Goal: Book appointment/travel/reservation

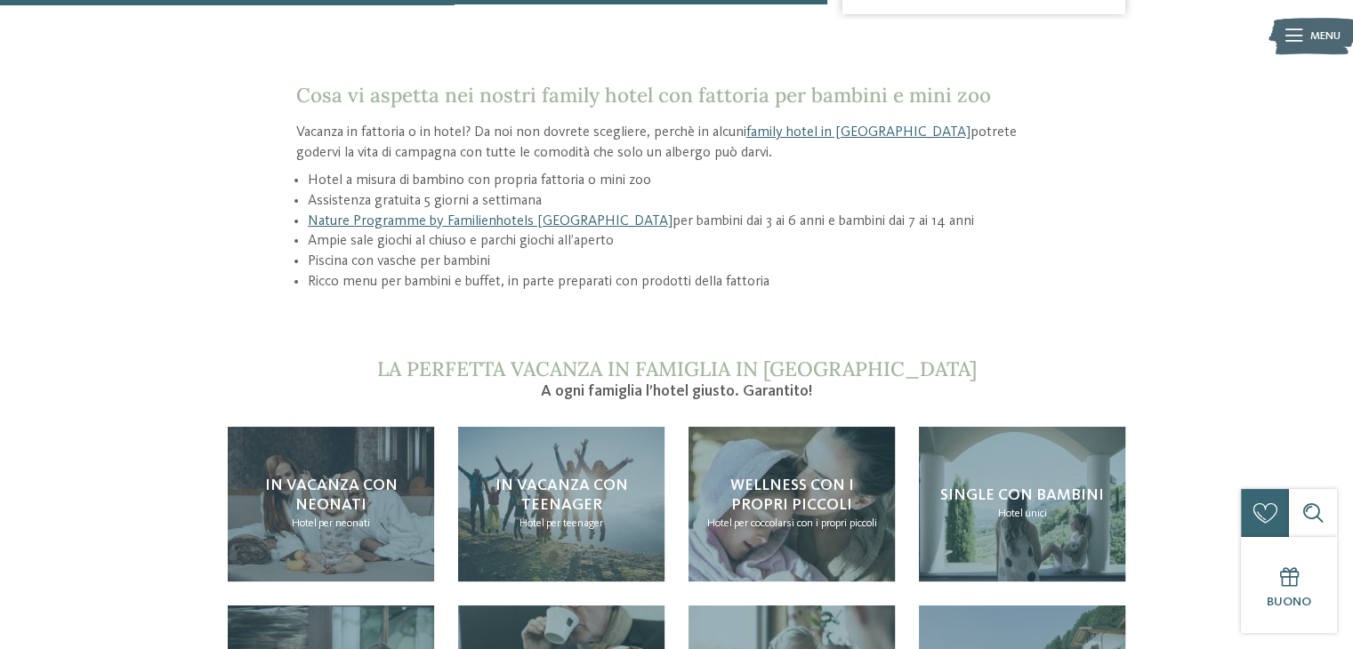
scroll to position [1601, 0]
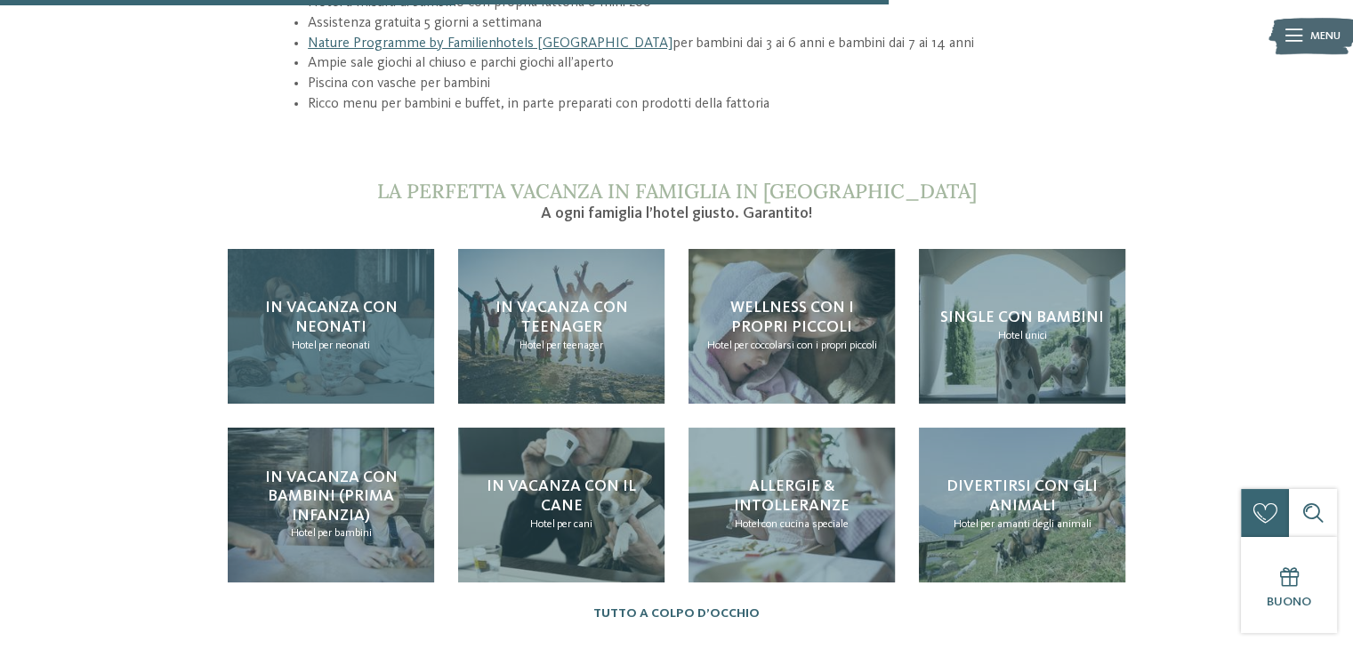
click at [381, 311] on h4 "In vacanza con neonati" at bounding box center [331, 318] width 174 height 38
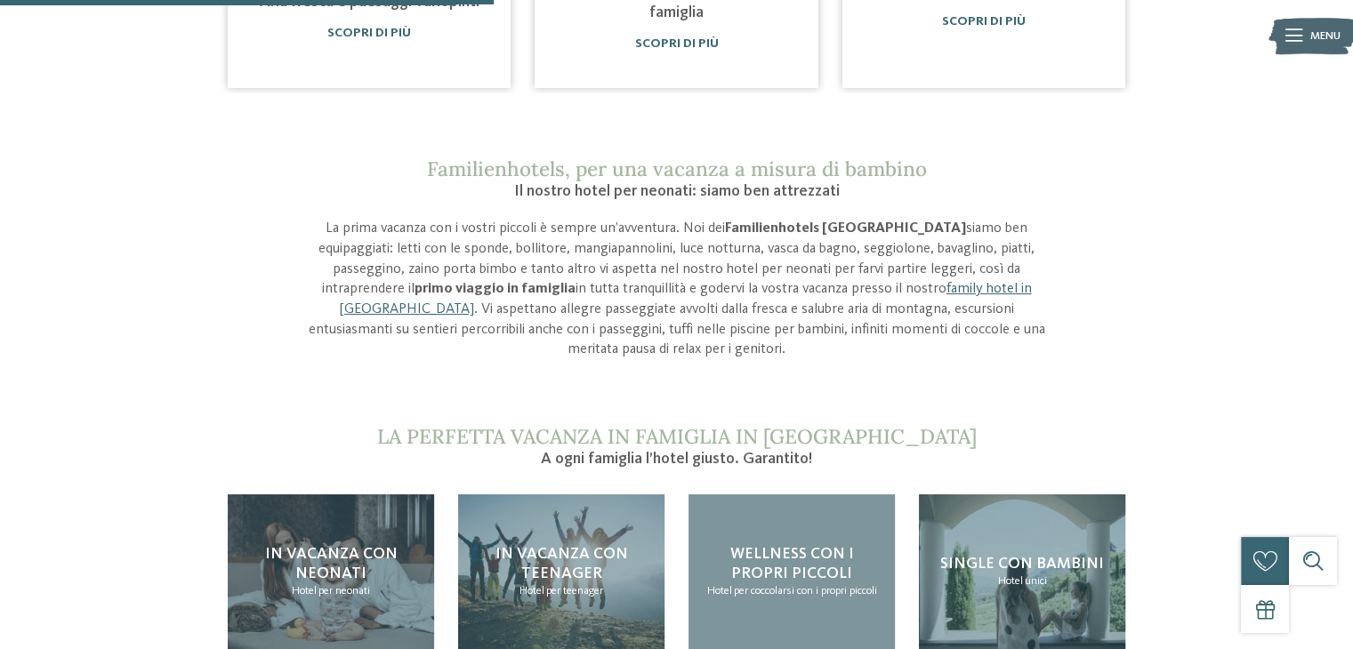
scroll to position [1334, 0]
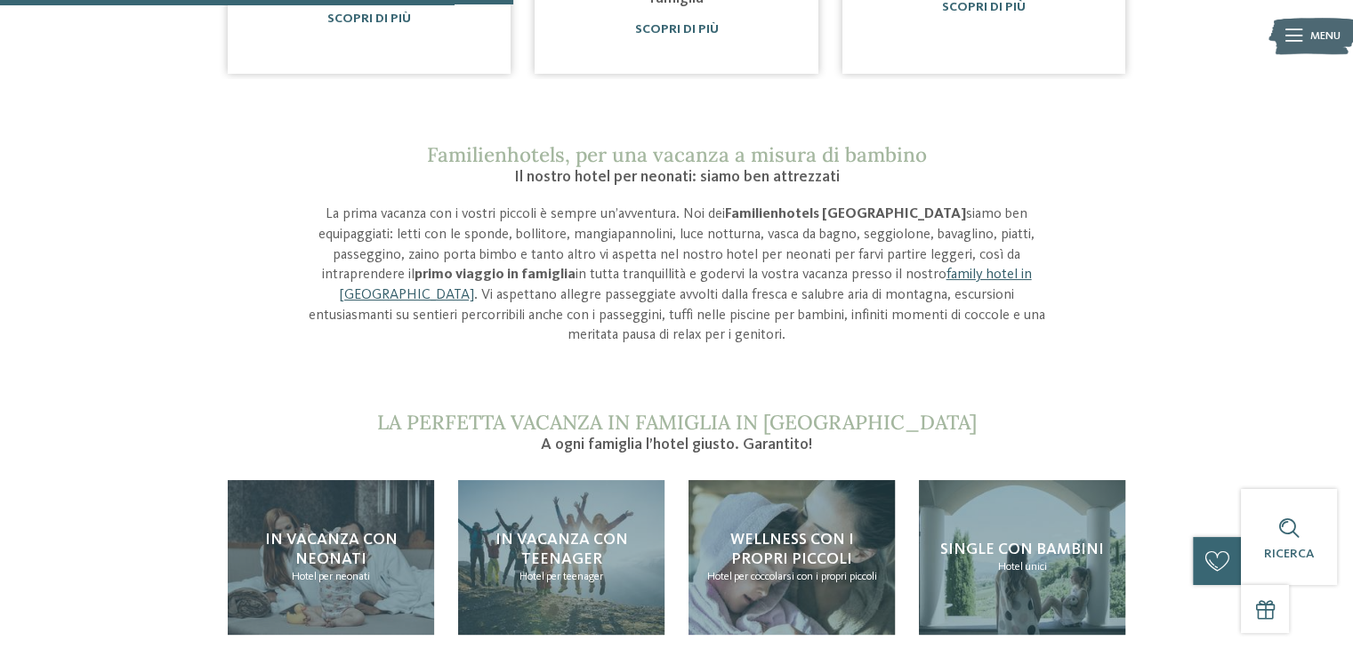
click at [775, 277] on link "family hotel in [GEOGRAPHIC_DATA]" at bounding box center [685, 285] width 693 height 35
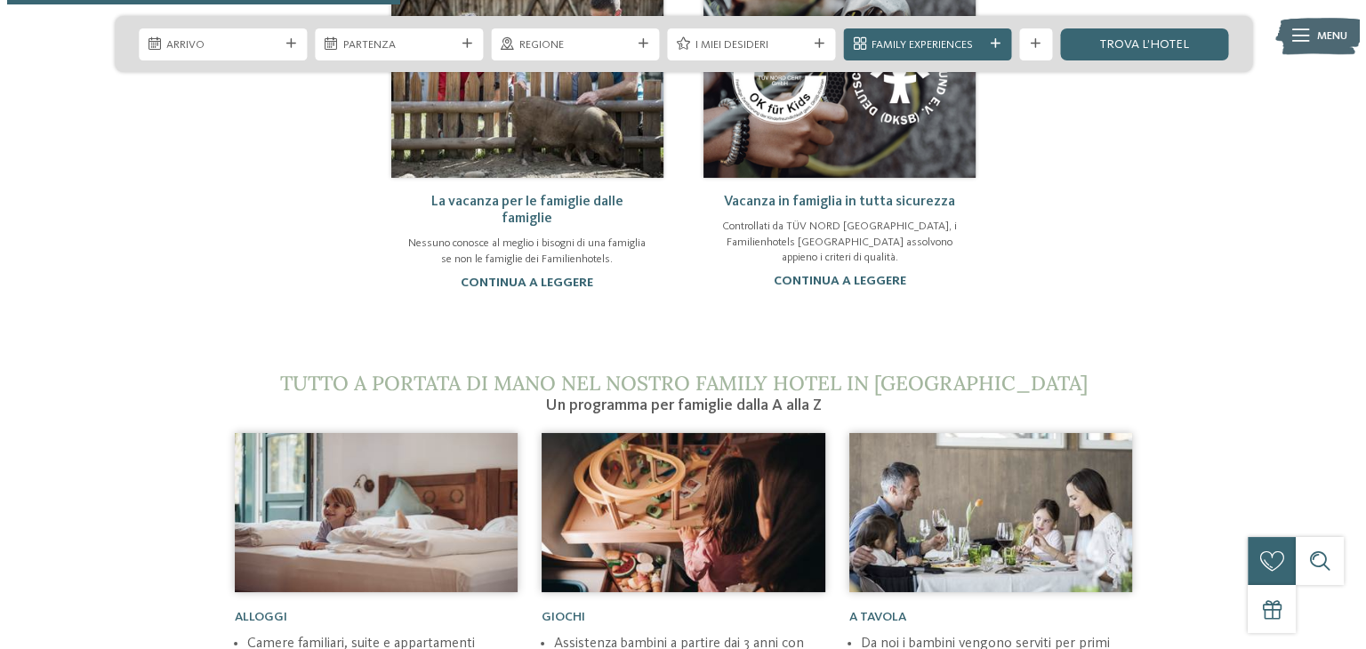
scroll to position [1334, 0]
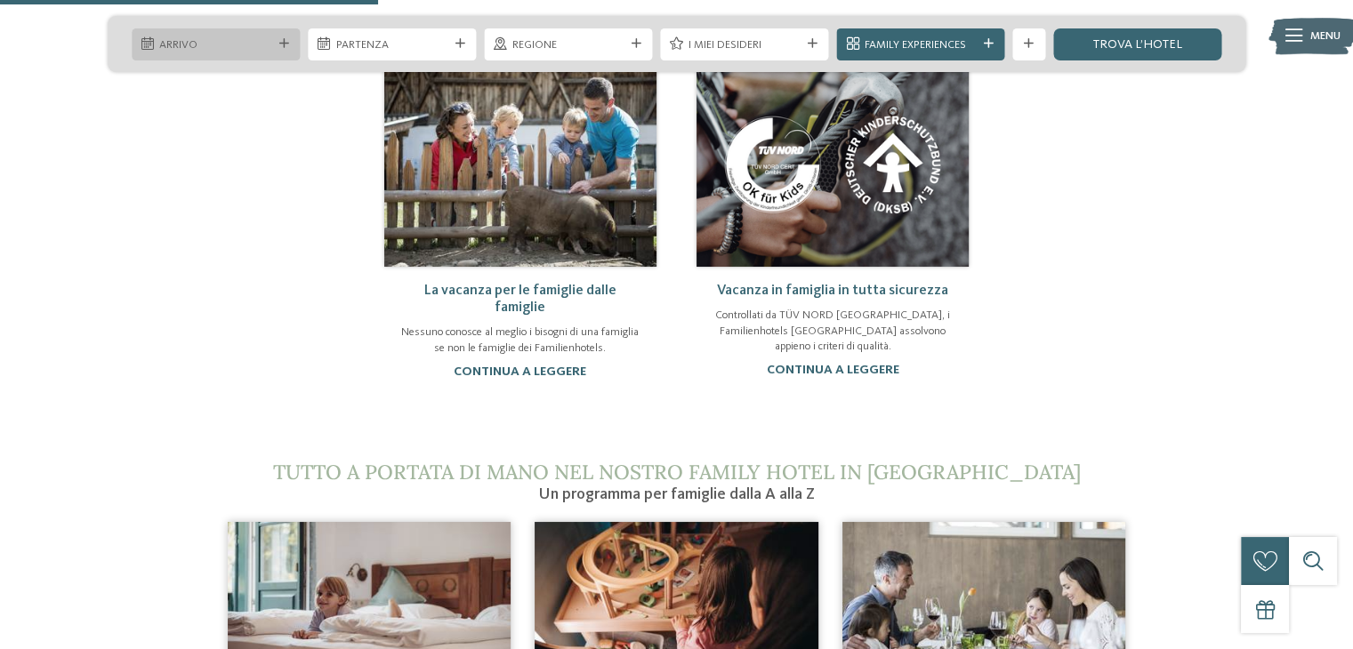
click at [223, 42] on span "Arrivo" at bounding box center [215, 45] width 112 height 16
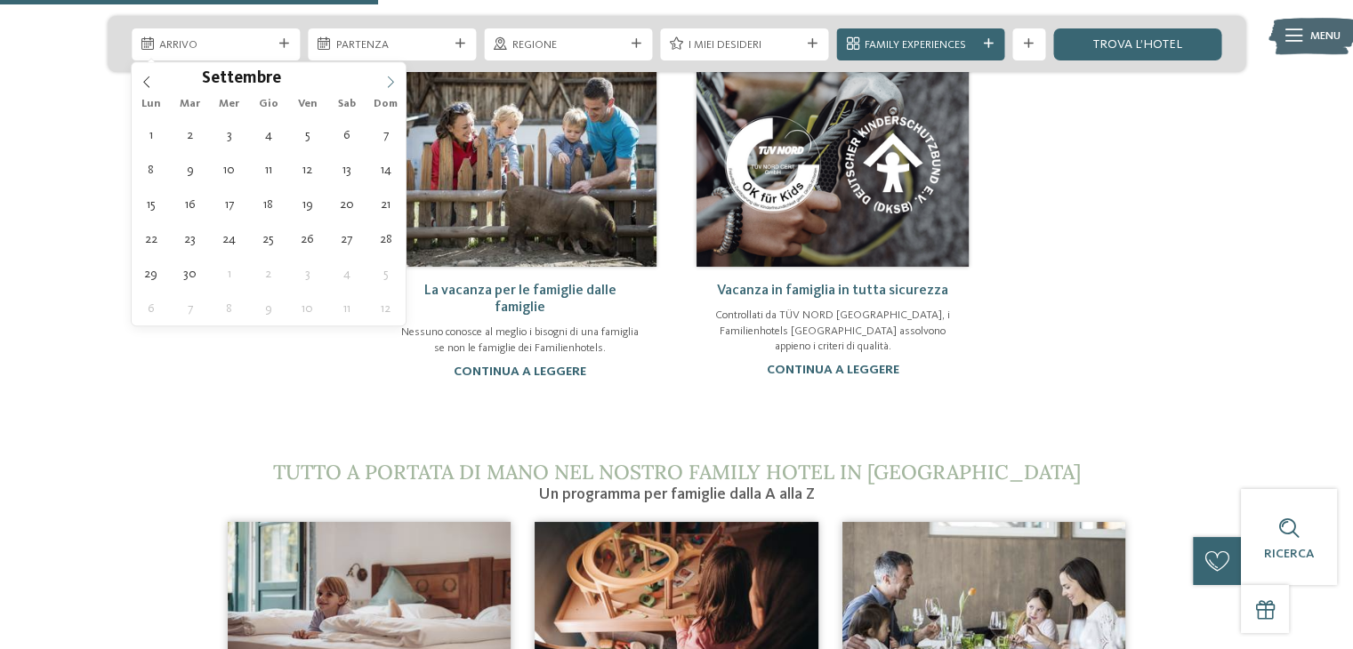
click at [384, 84] on icon at bounding box center [390, 82] width 12 height 12
type div "27.11.2025"
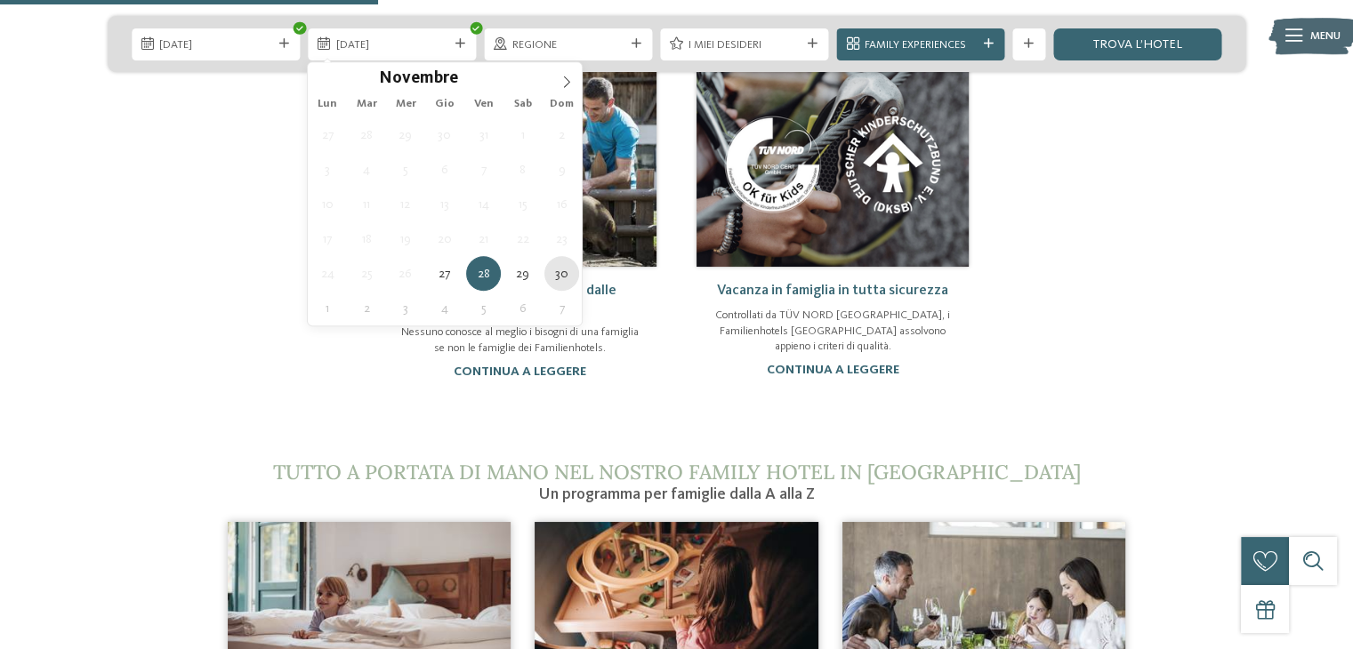
type div "30.11.2025"
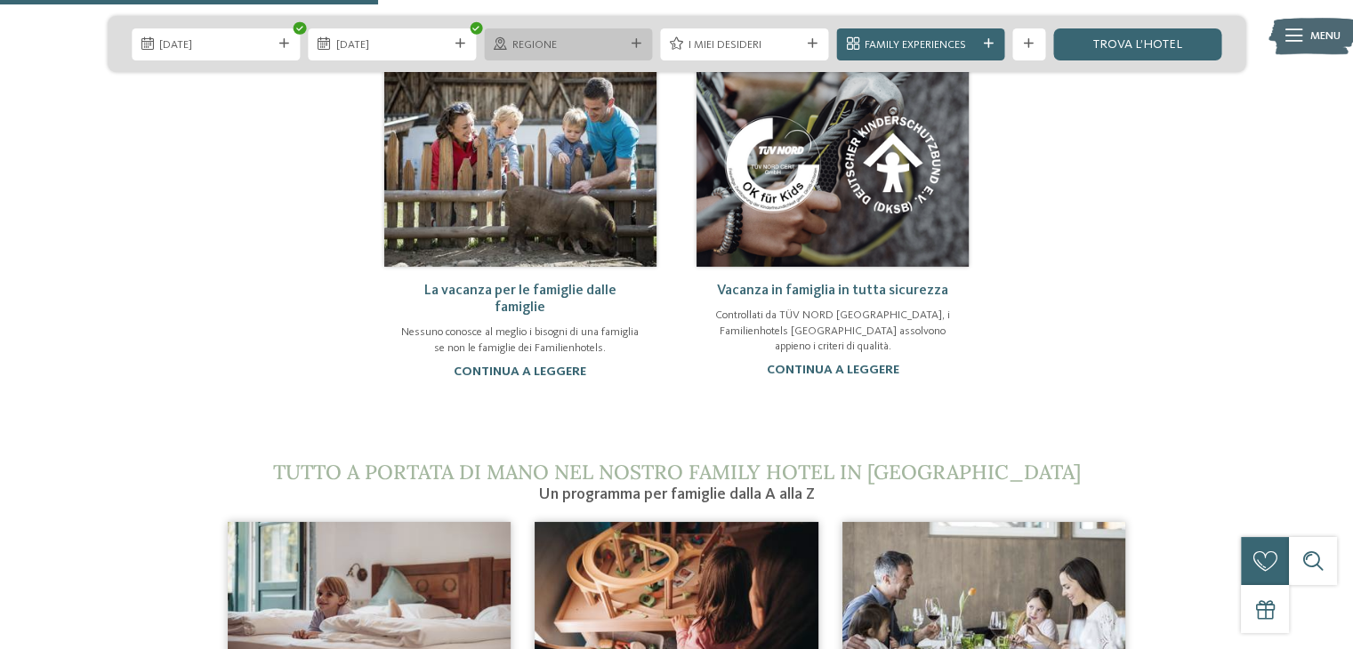
click at [556, 48] on span "Regione" at bounding box center [568, 45] width 112 height 16
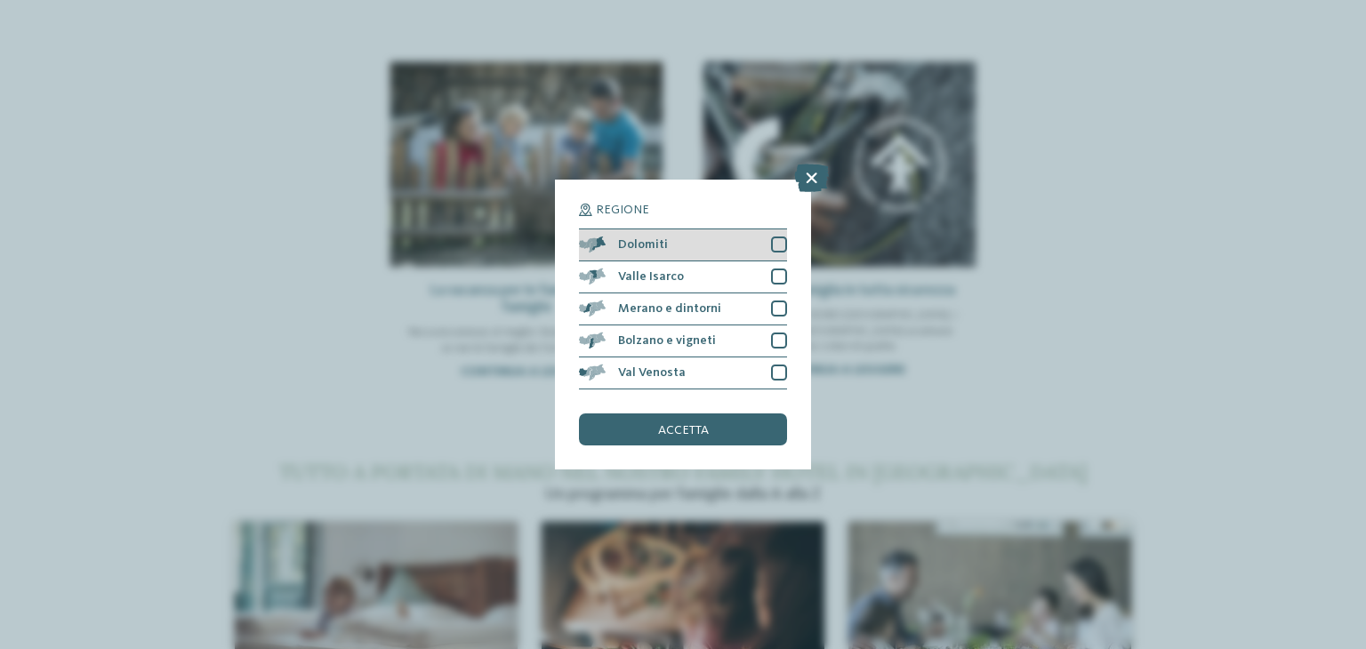
click at [676, 241] on div "Dolomiti" at bounding box center [683, 245] width 208 height 32
click at [683, 275] on div "Valle Isarco" at bounding box center [683, 277] width 208 height 32
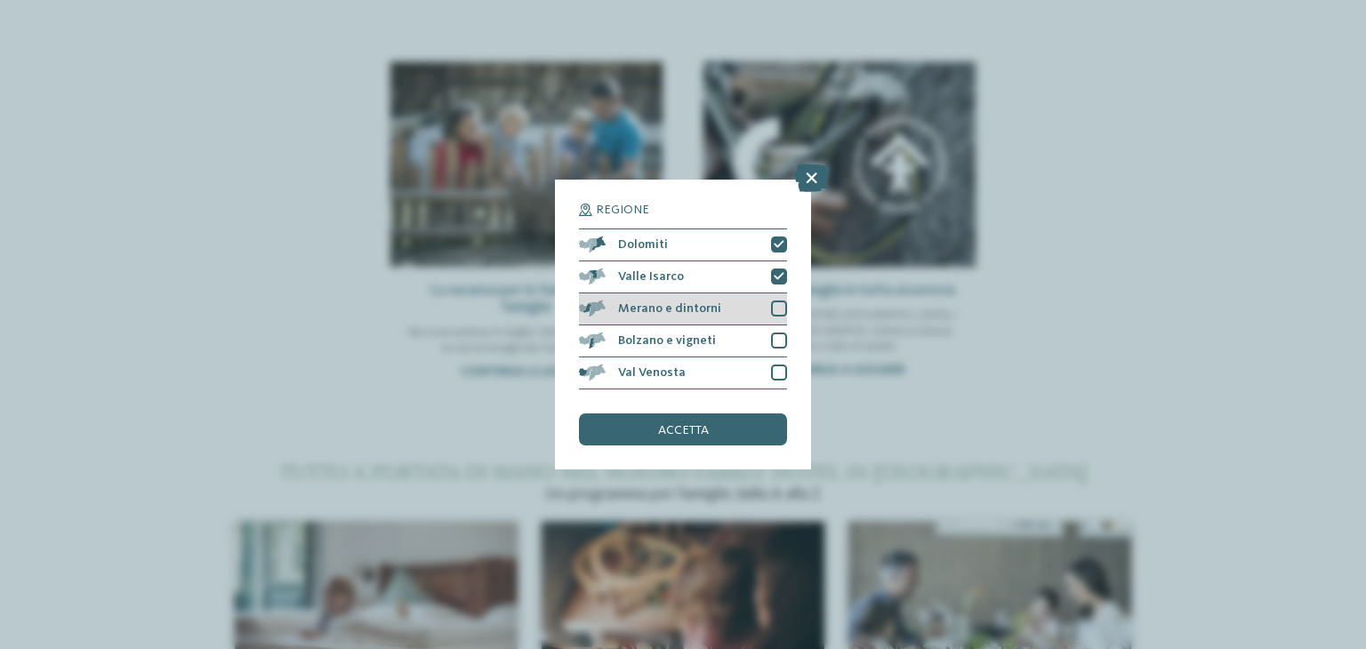
click at [692, 316] on div "Merano e dintorni" at bounding box center [683, 309] width 208 height 32
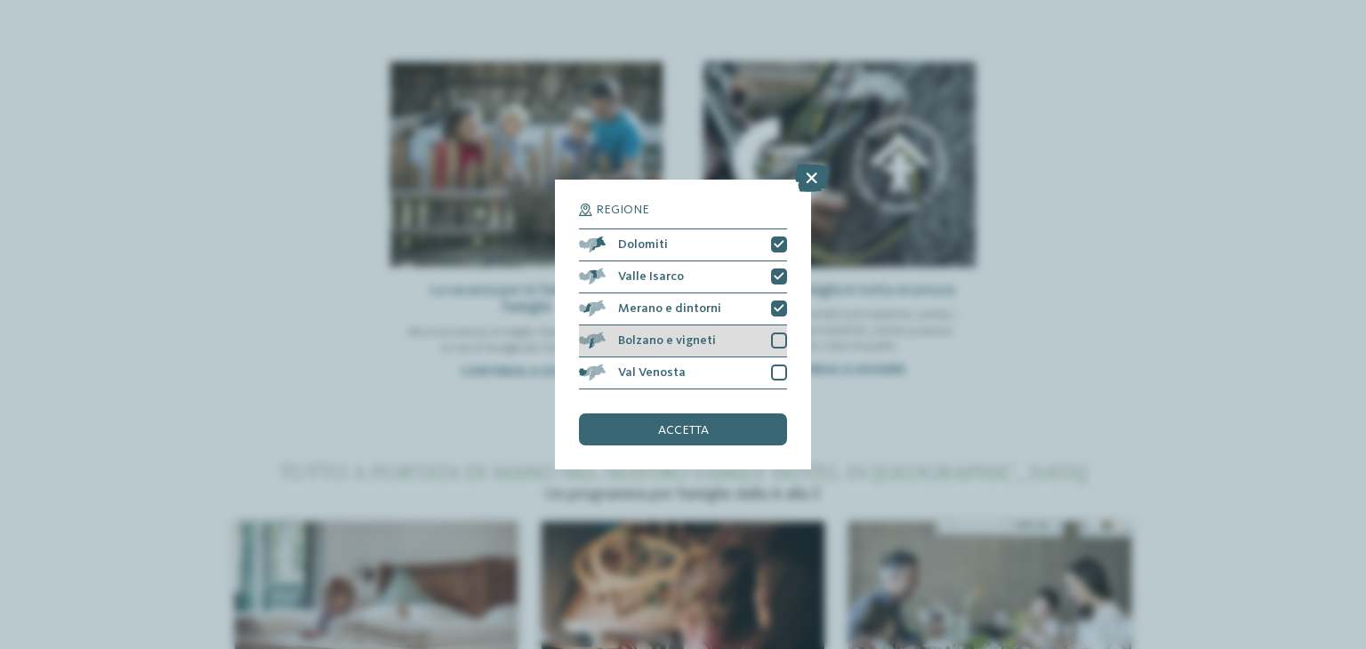
click at [694, 346] on span "Bolzano e vigneti" at bounding box center [667, 340] width 98 height 12
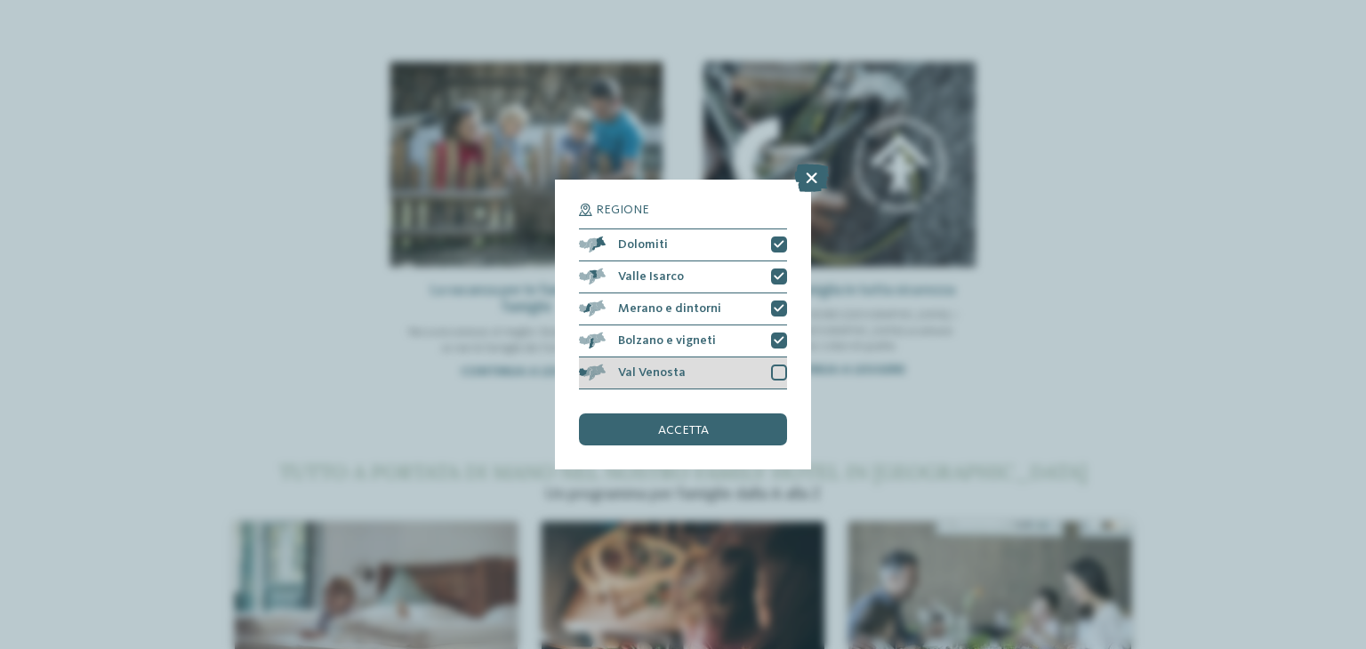
click at [697, 374] on div "Val Venosta" at bounding box center [683, 373] width 208 height 32
click at [708, 433] on div "accetta" at bounding box center [683, 430] width 208 height 32
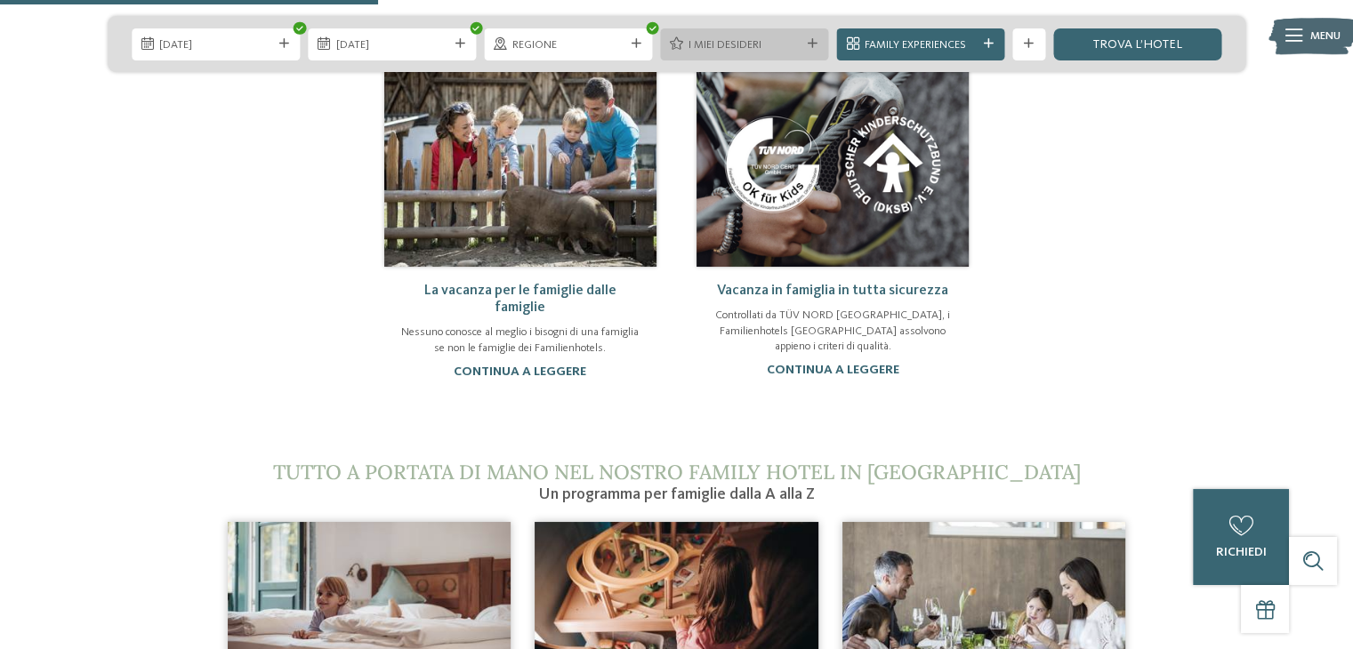
click at [702, 44] on span "I miei desideri" at bounding box center [744, 45] width 112 height 16
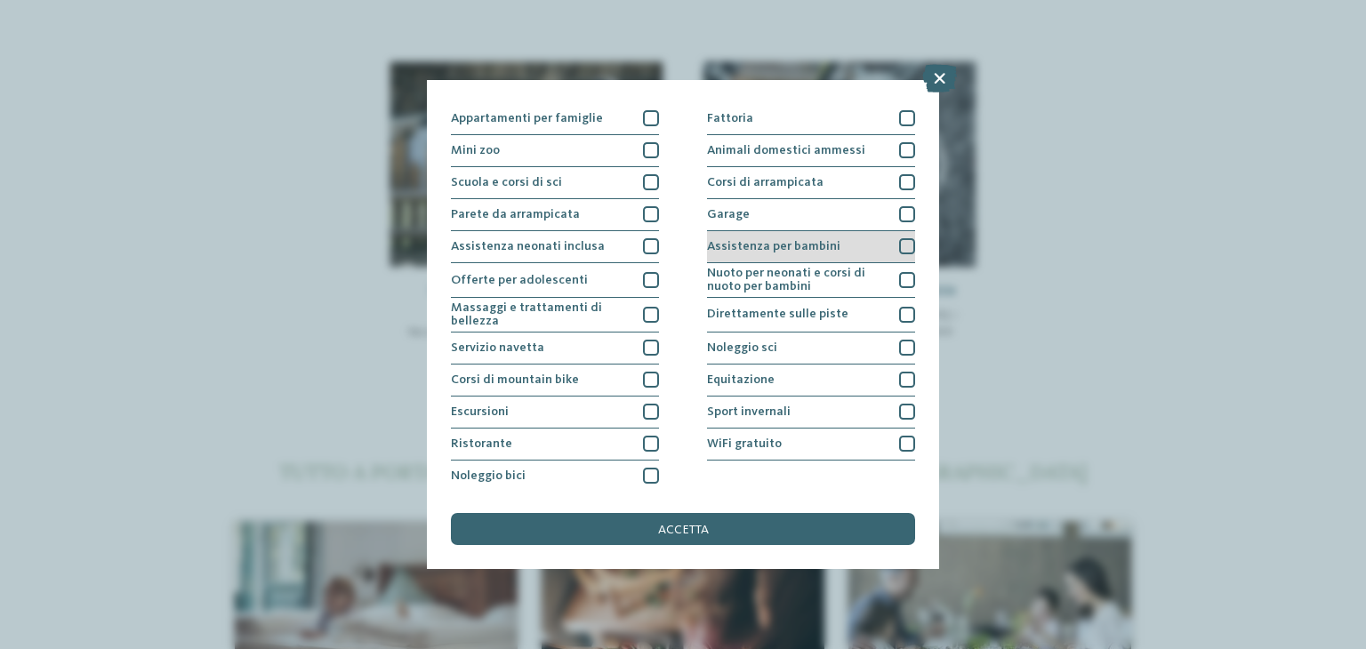
scroll to position [0, 0]
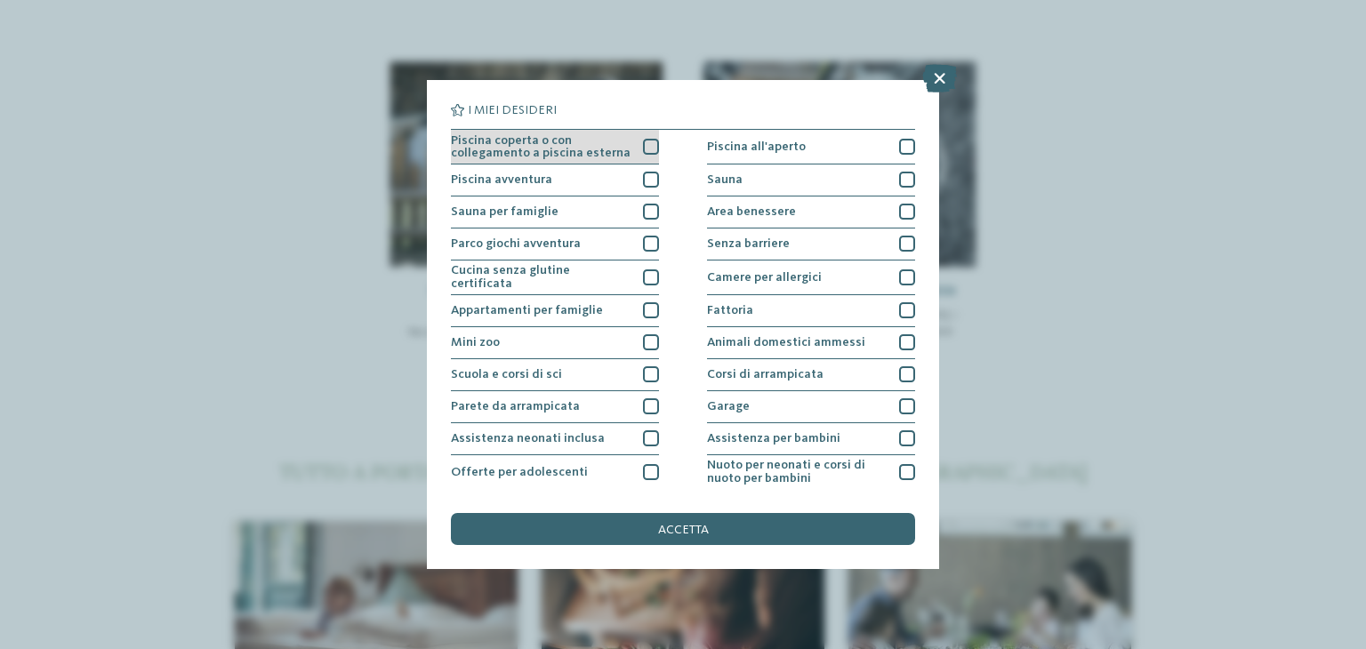
click at [608, 143] on span "Piscina coperta o con collegamento a piscina esterna" at bounding box center [541, 147] width 181 height 26
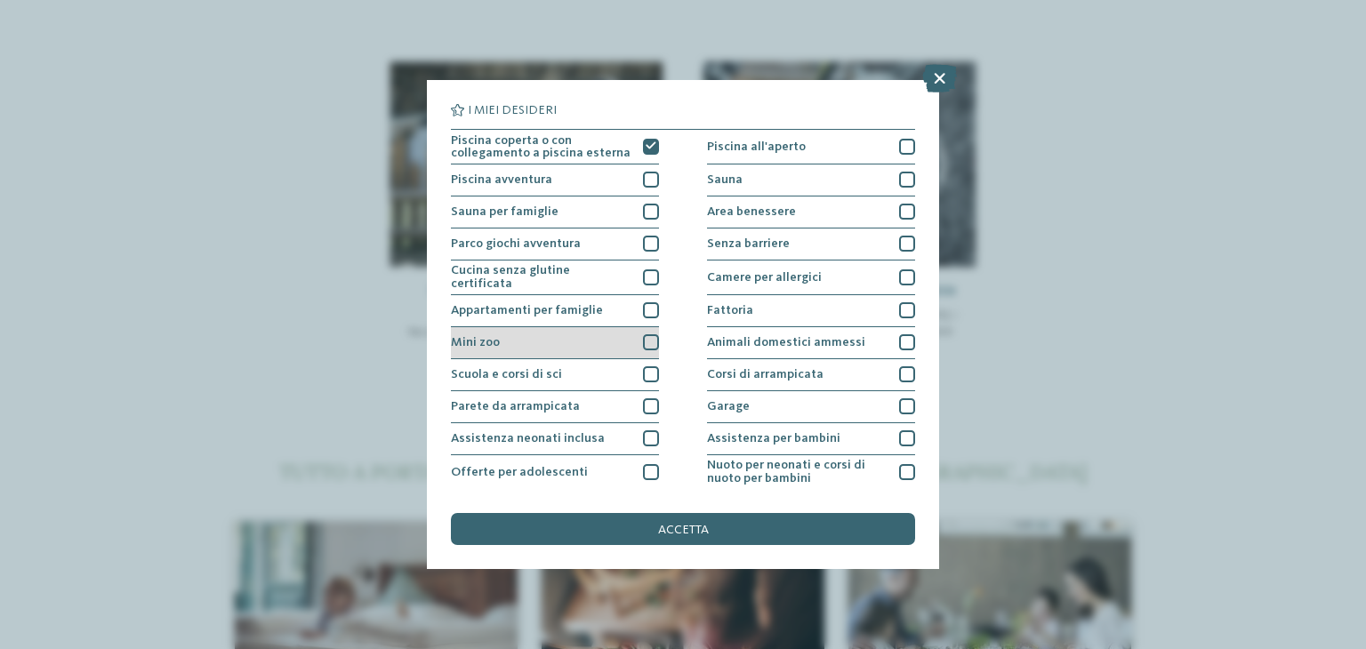
click at [611, 340] on div "Mini zoo" at bounding box center [555, 343] width 208 height 32
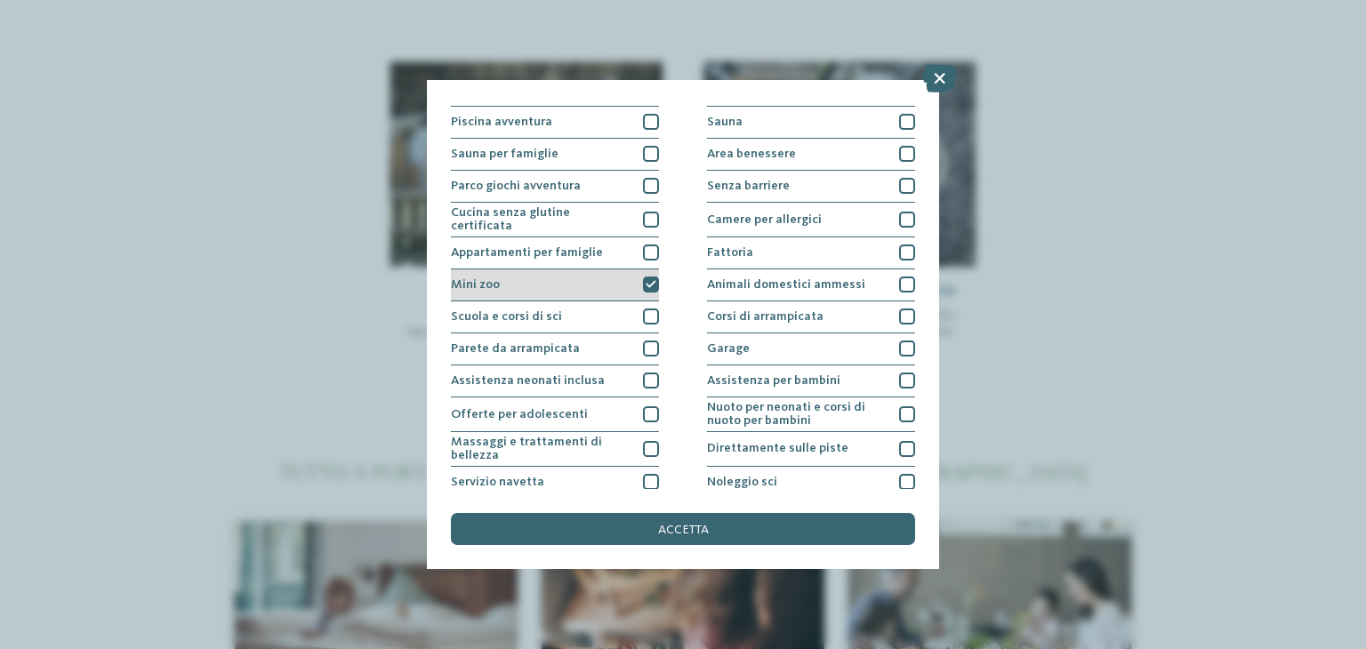
scroll to position [89, 0]
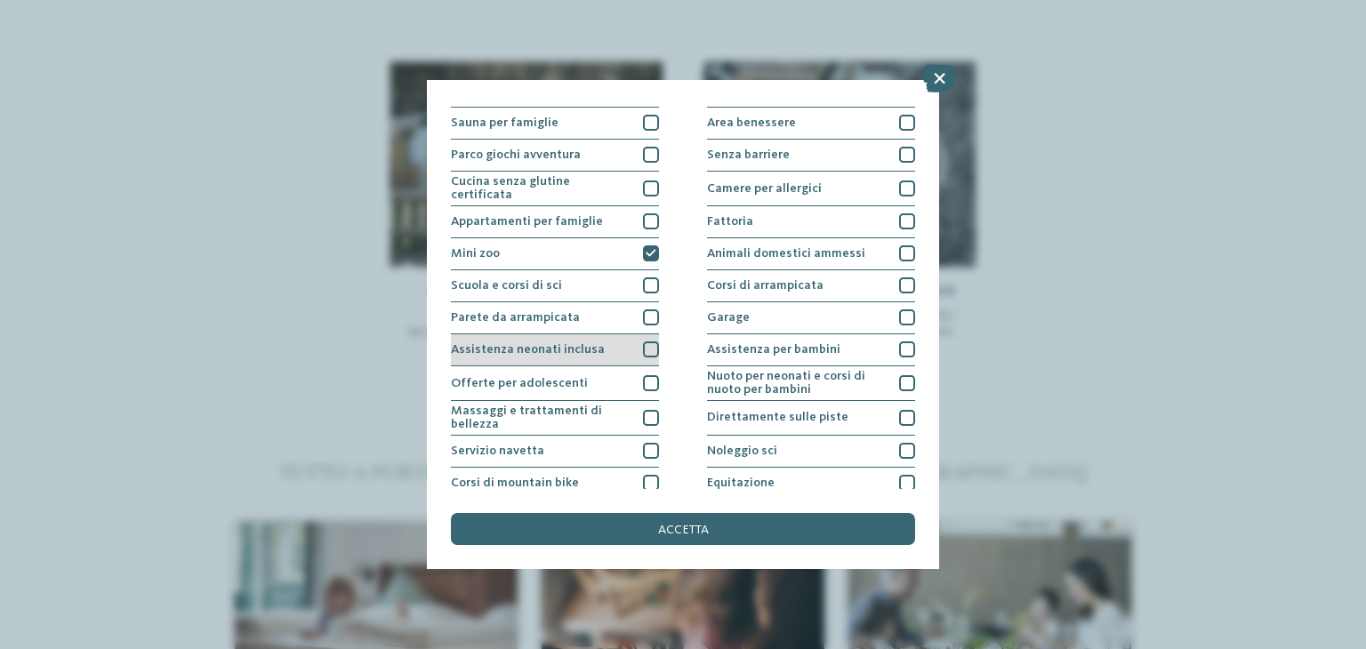
click at [611, 339] on div "Assistenza neonati inclusa" at bounding box center [555, 350] width 208 height 32
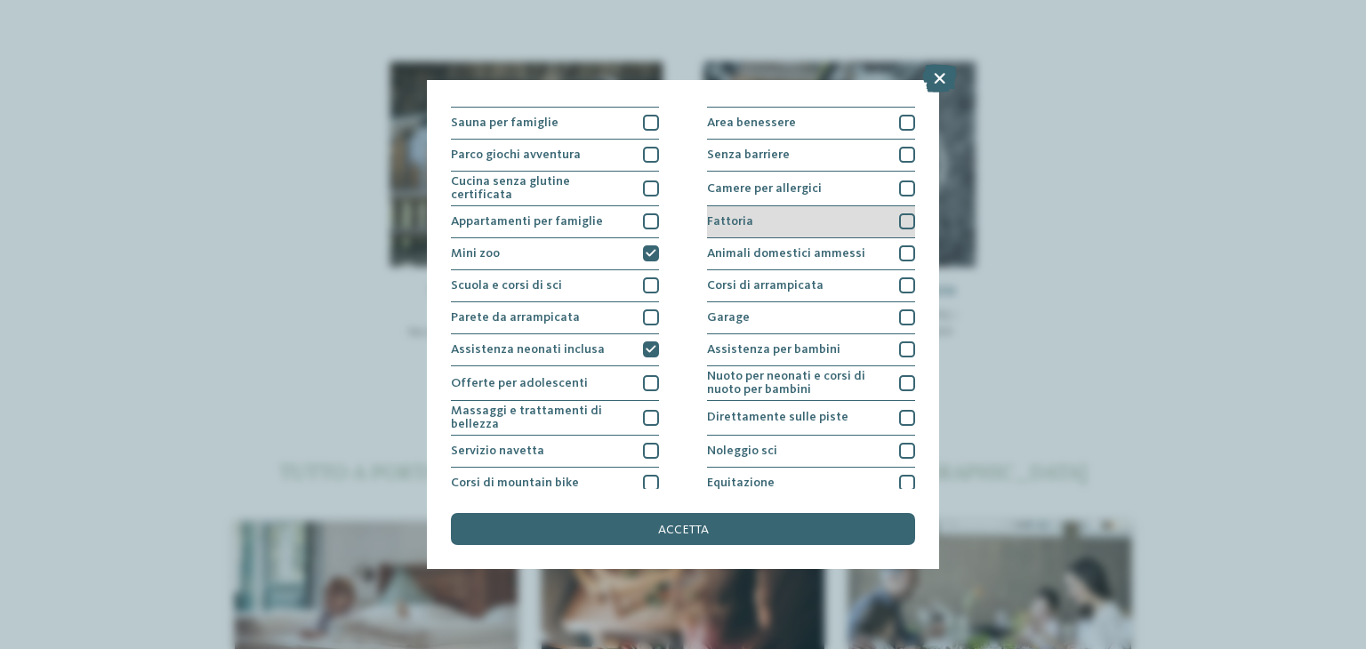
click at [725, 217] on span "Fattoria" at bounding box center [730, 221] width 46 height 12
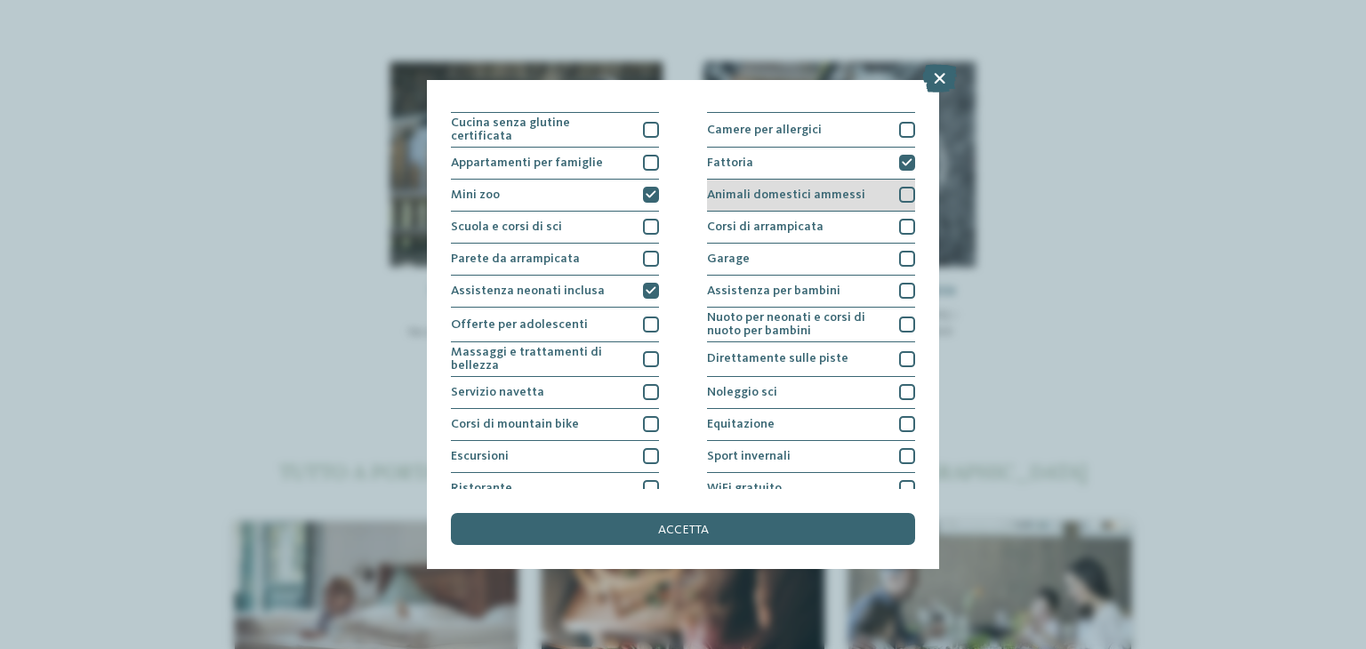
scroll to position [178, 0]
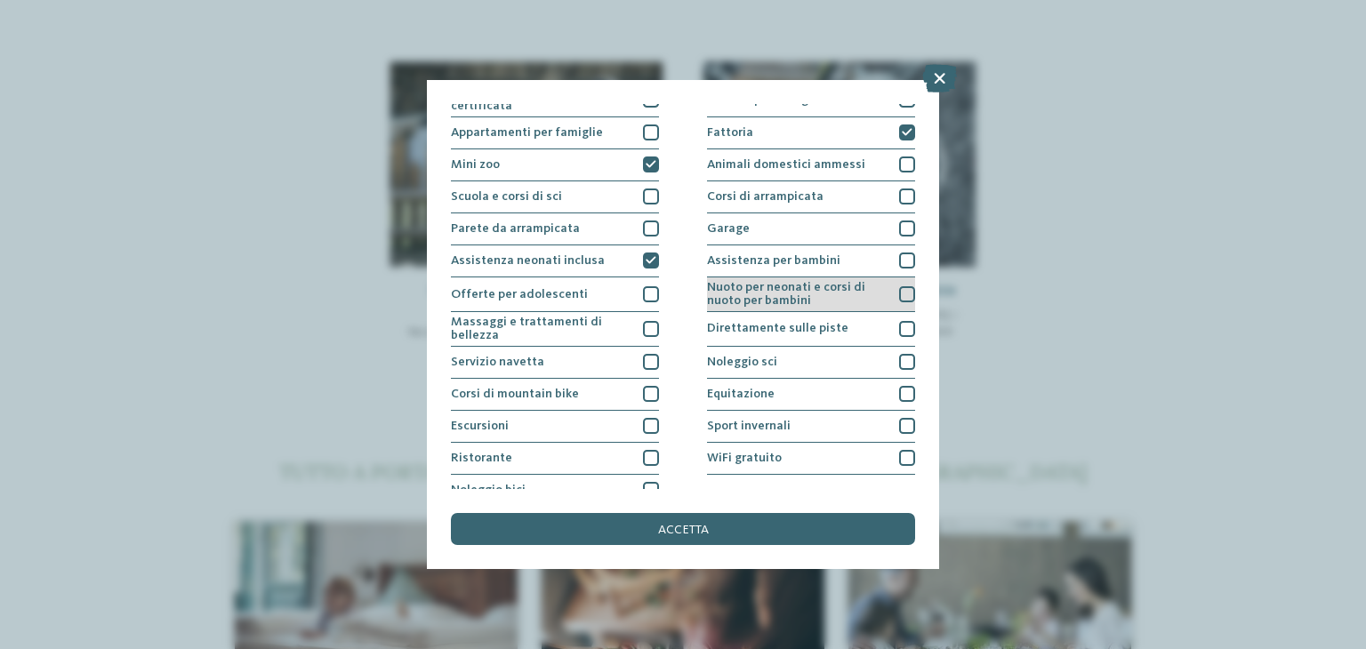
click at [749, 296] on span "Nuoto per neonati e corsi di nuoto per bambini" at bounding box center [797, 294] width 181 height 26
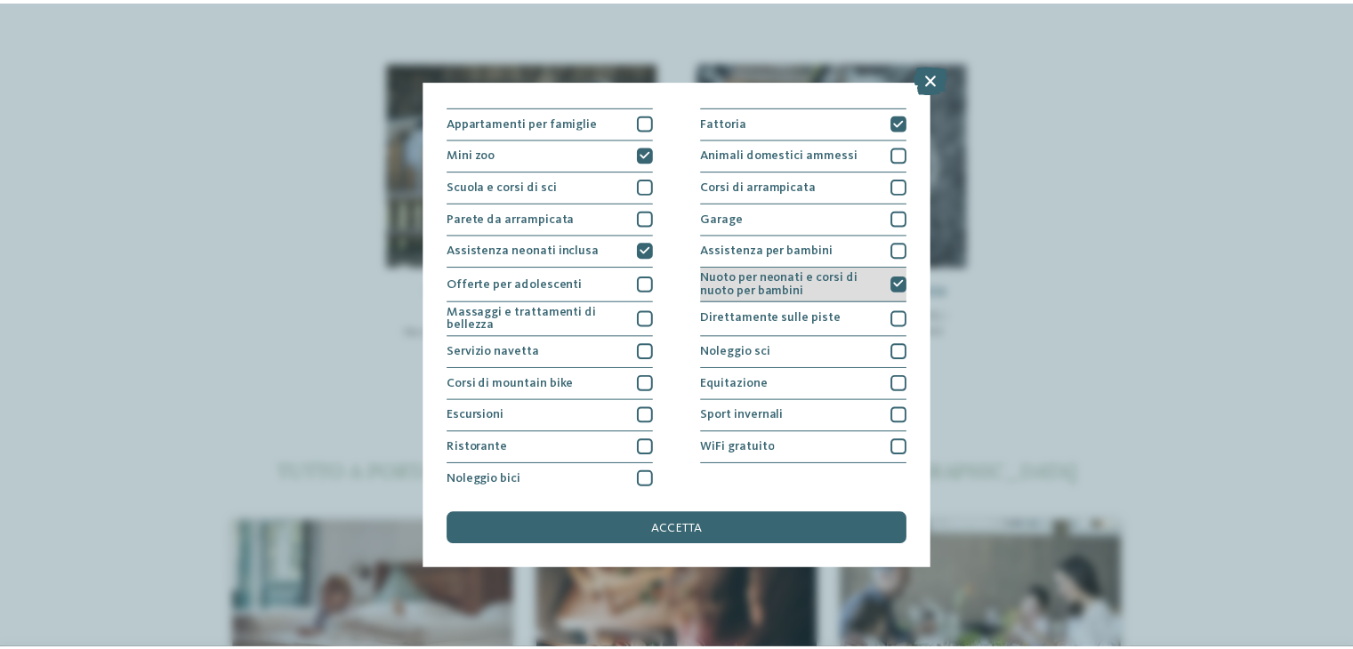
scroll to position [192, 0]
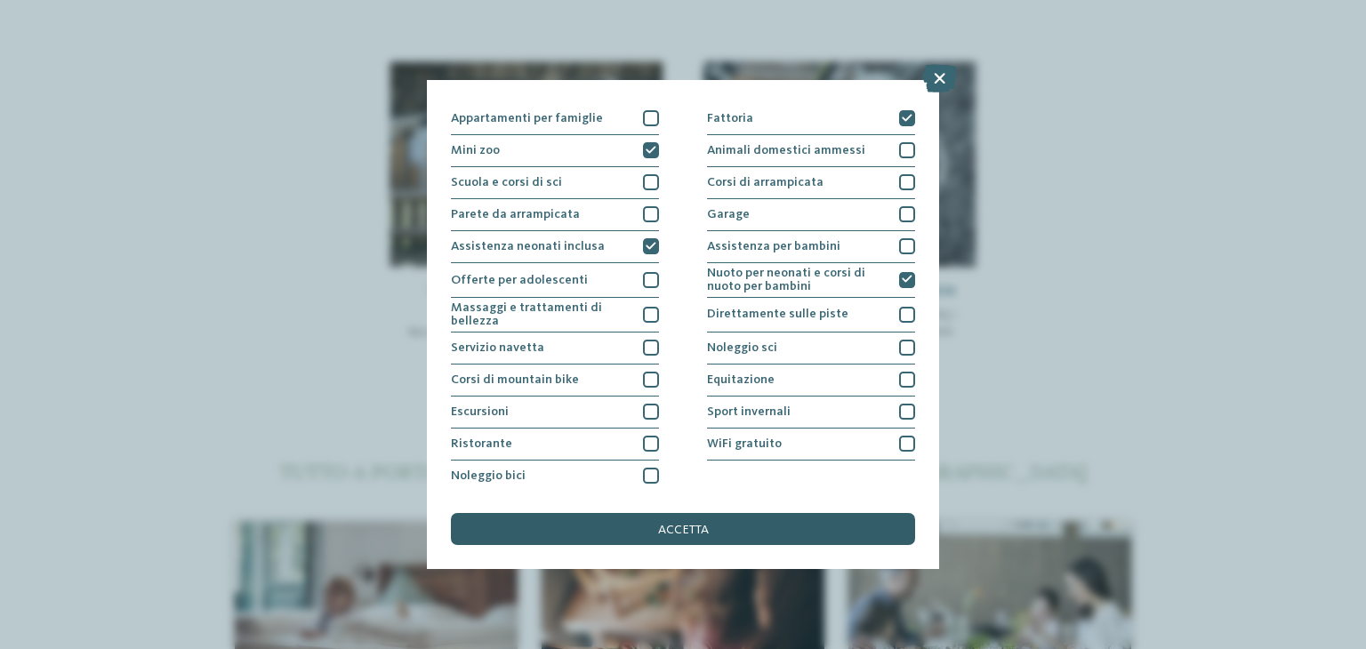
click at [742, 529] on div "accetta" at bounding box center [683, 529] width 464 height 32
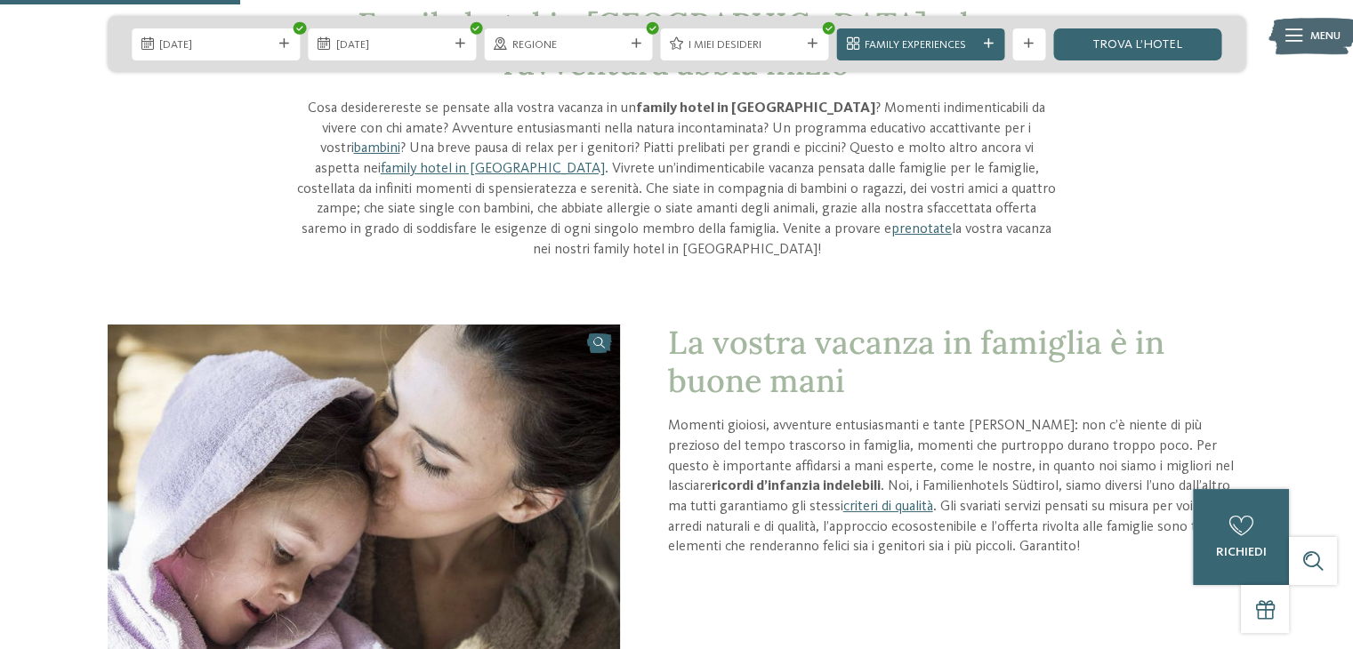
scroll to position [356, 0]
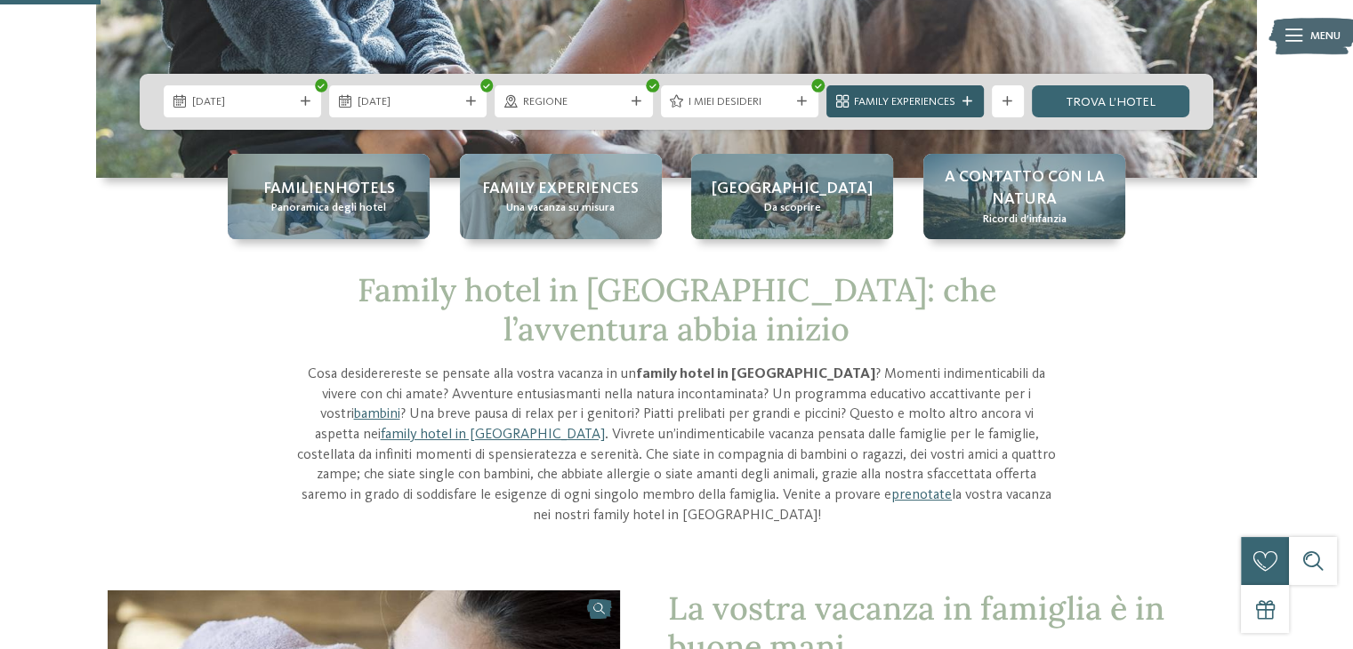
click at [962, 108] on div "Family Experiences" at bounding box center [904, 101] width 157 height 32
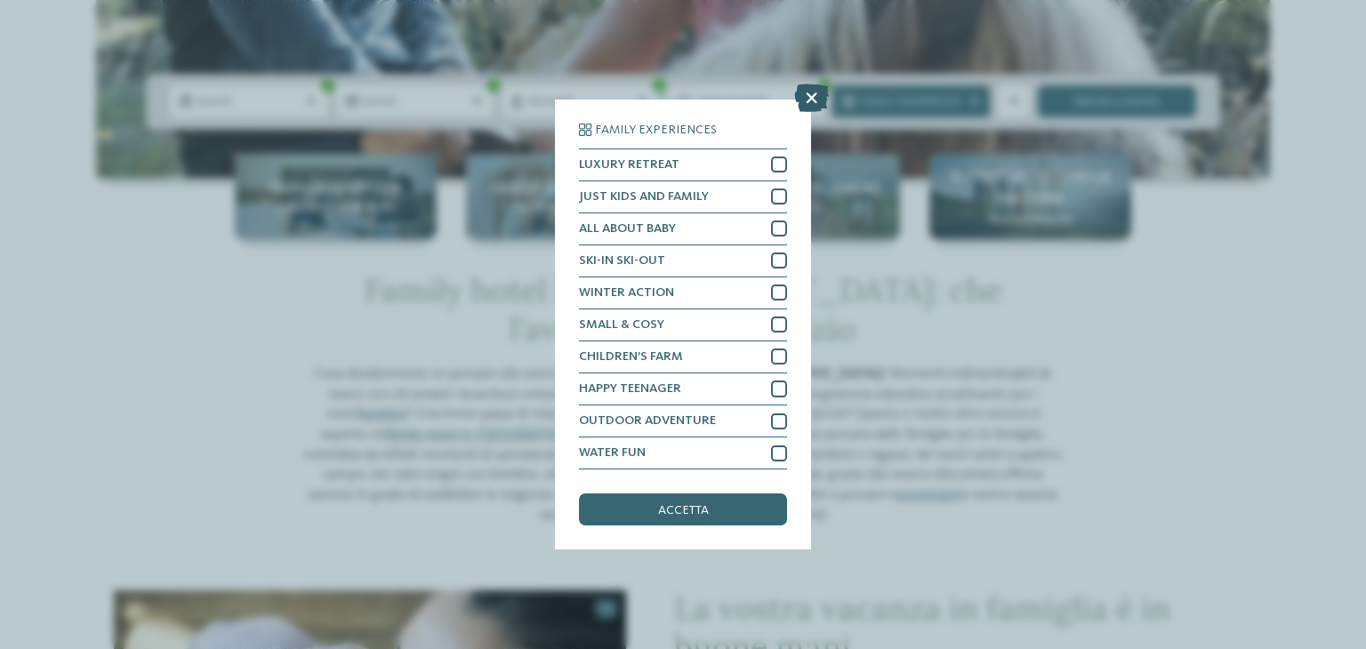
click at [811, 104] on icon at bounding box center [811, 98] width 35 height 28
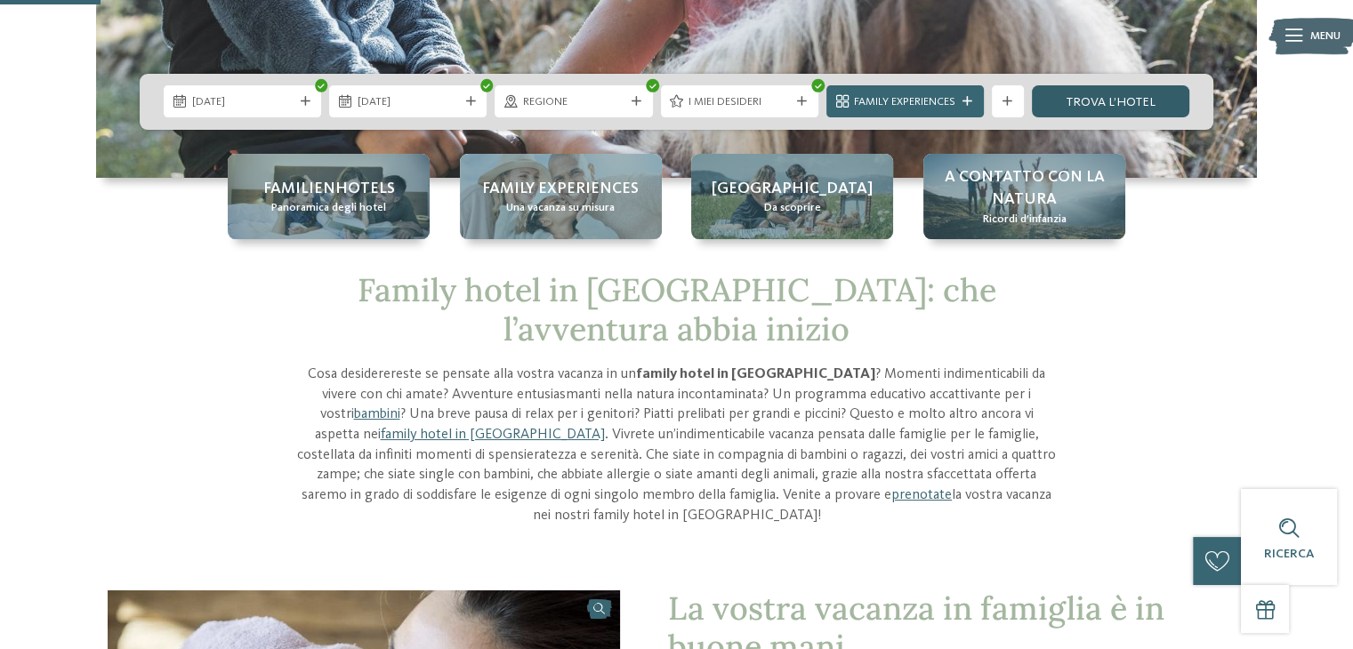
click at [1124, 99] on link "trova l’hotel" at bounding box center [1110, 101] width 157 height 32
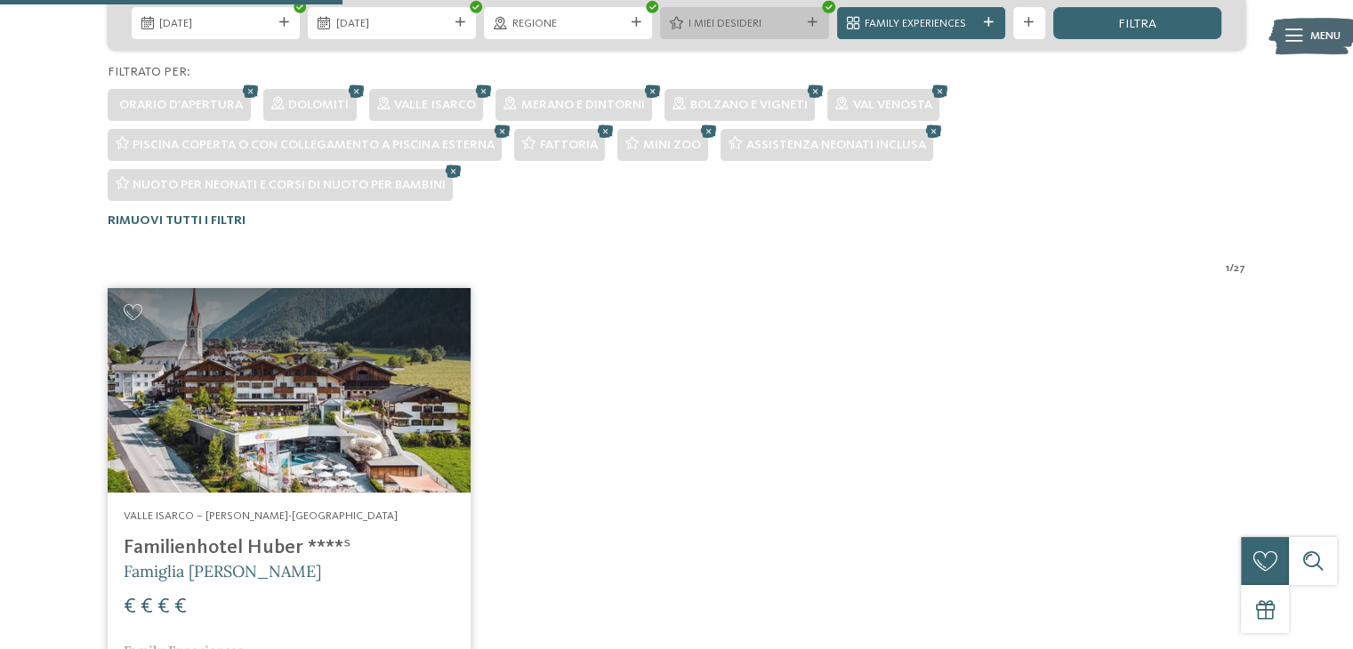
scroll to position [328, 0]
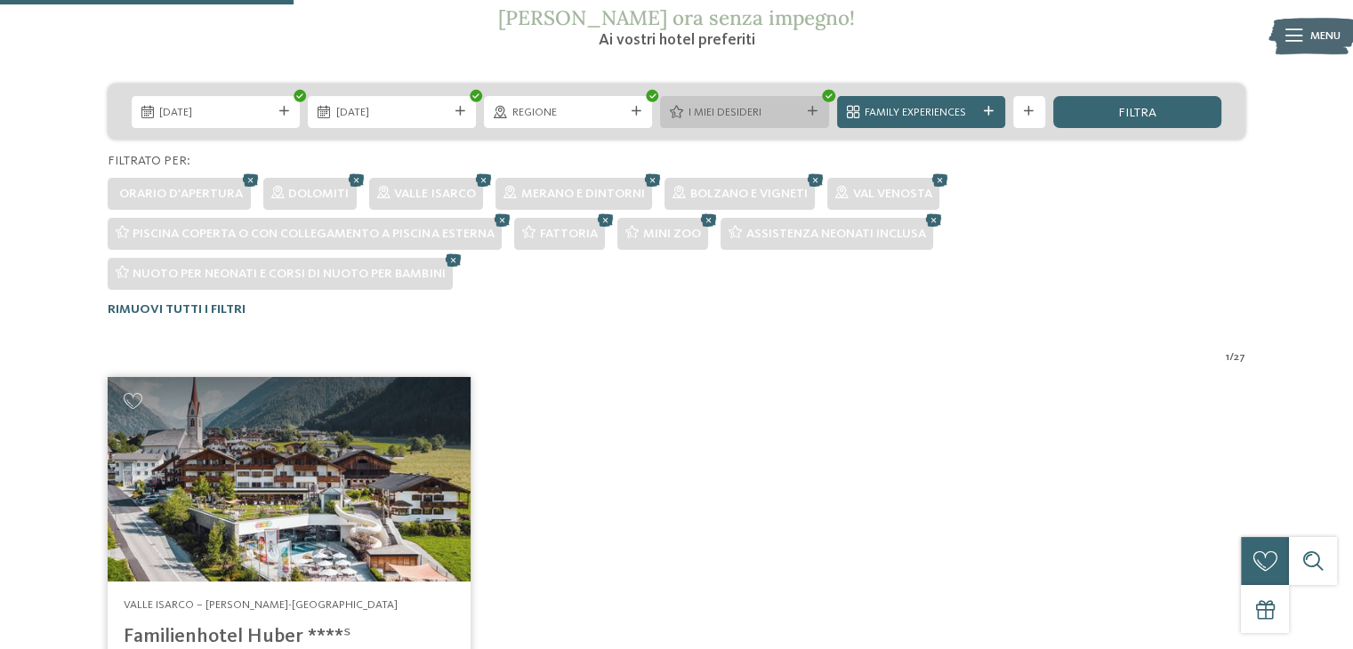
click at [726, 101] on div "I miei desideri" at bounding box center [744, 112] width 168 height 32
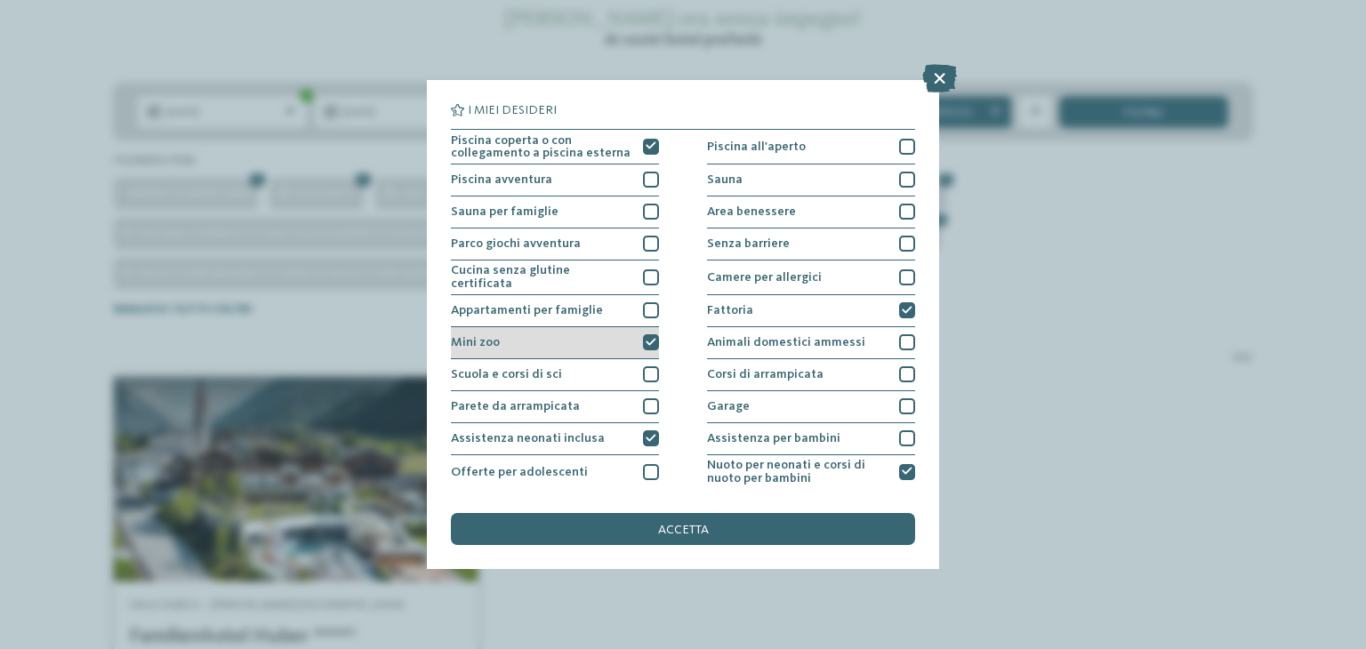
click at [646, 341] on icon at bounding box center [651, 343] width 11 height 10
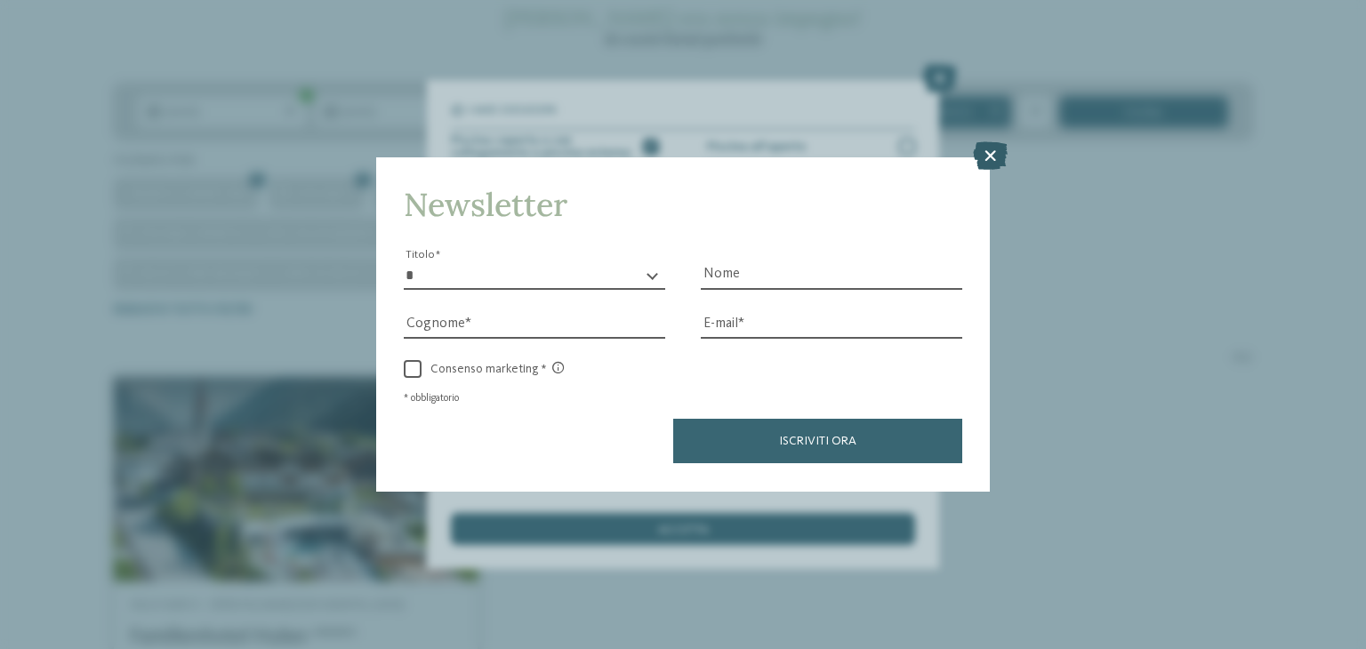
click at [989, 157] on icon at bounding box center [990, 156] width 35 height 28
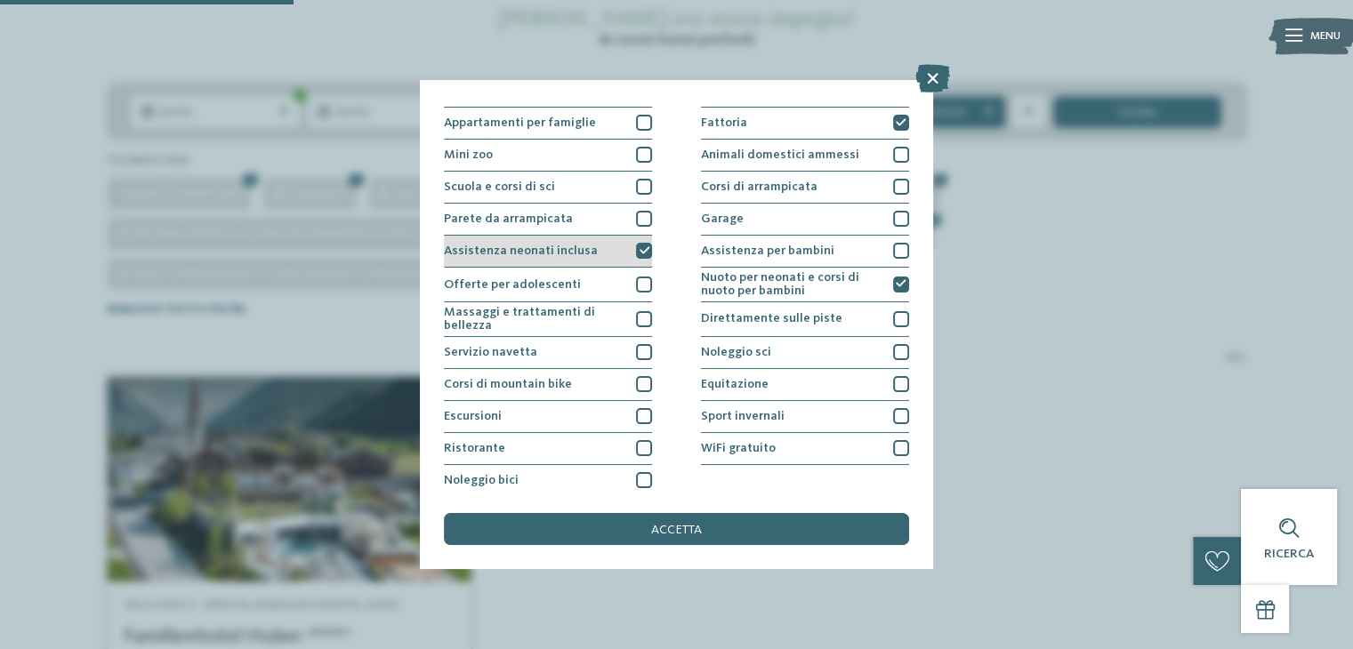
scroll to position [192, 0]
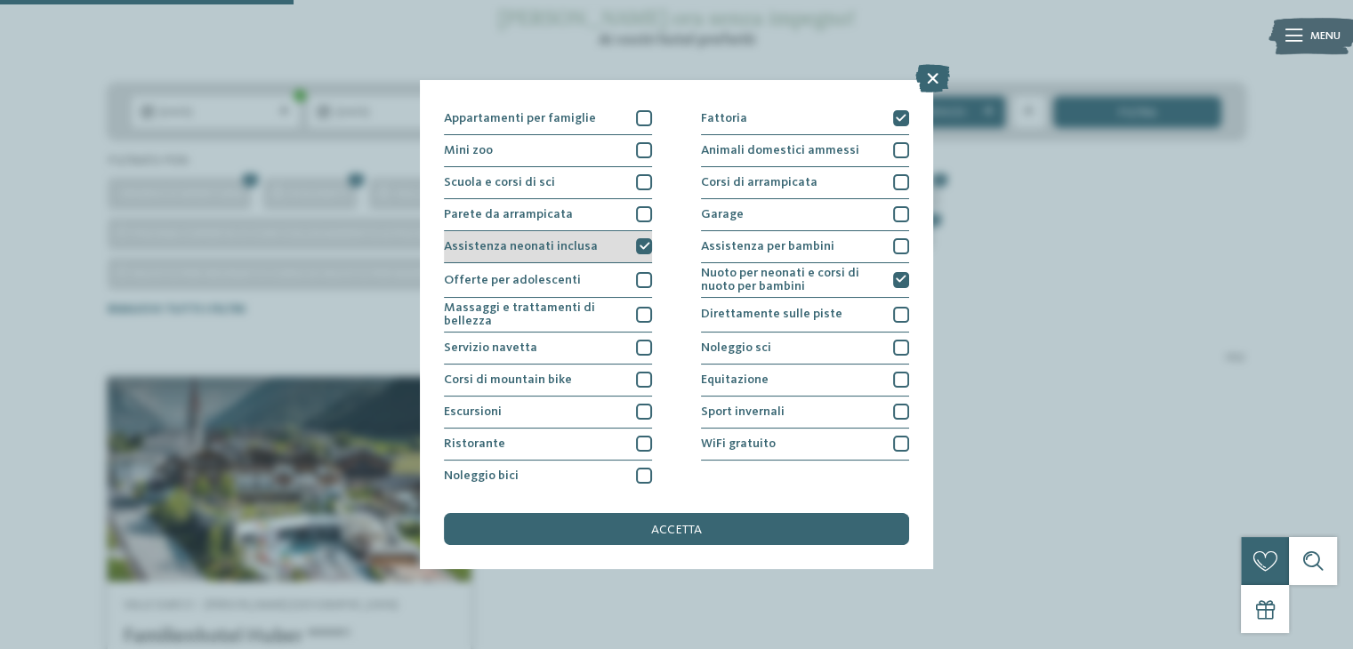
click at [638, 242] on icon at bounding box center [643, 247] width 11 height 10
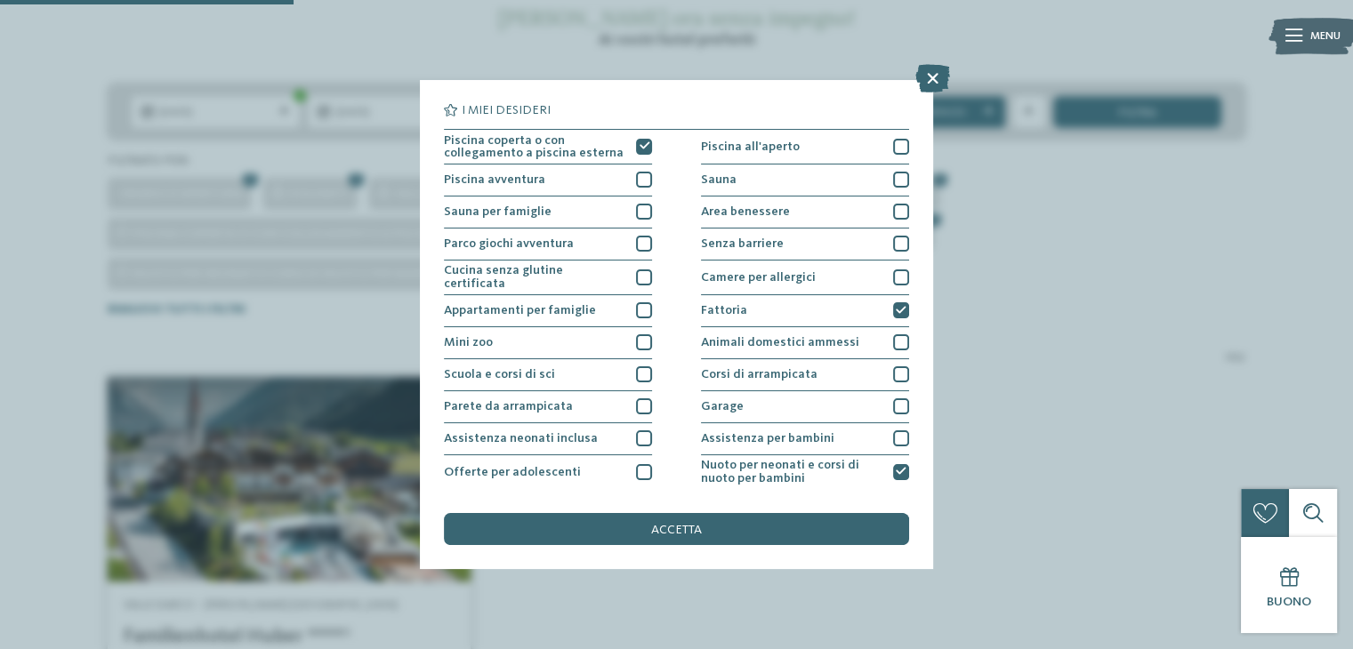
scroll to position [0, 0]
click at [686, 527] on span "accetta" at bounding box center [676, 530] width 51 height 12
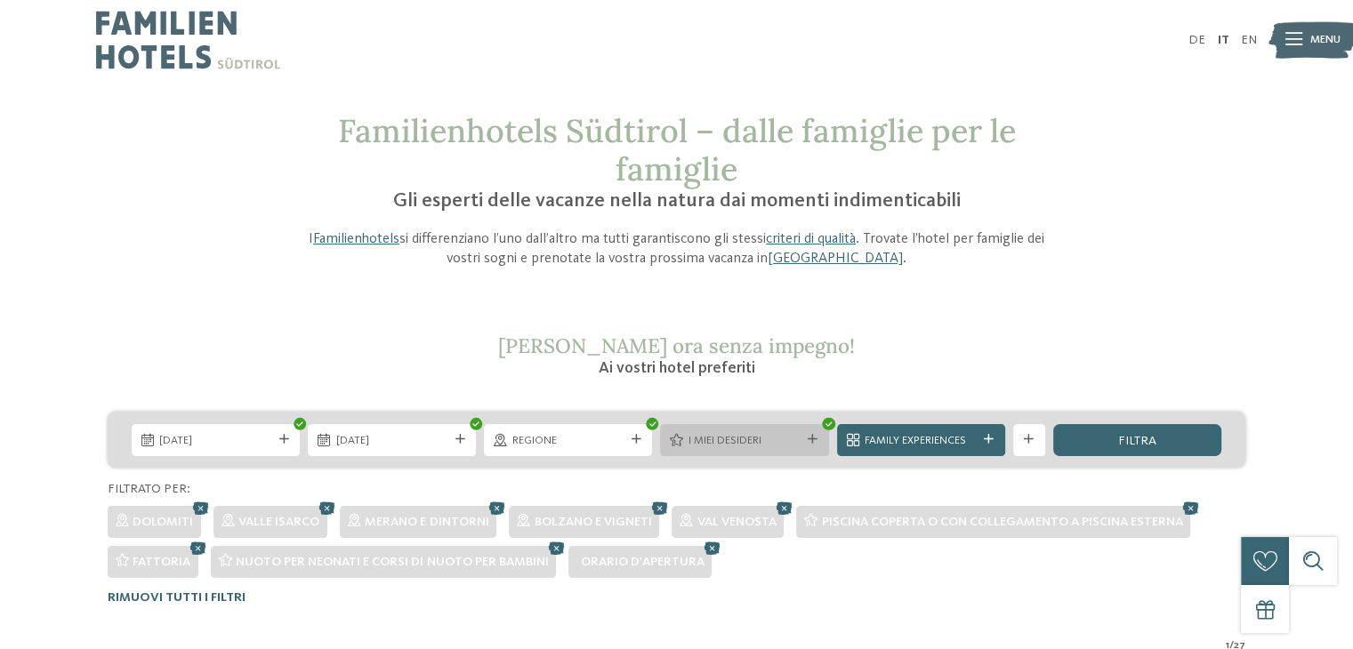
click at [710, 434] on span "I miei desideri" at bounding box center [744, 441] width 112 height 16
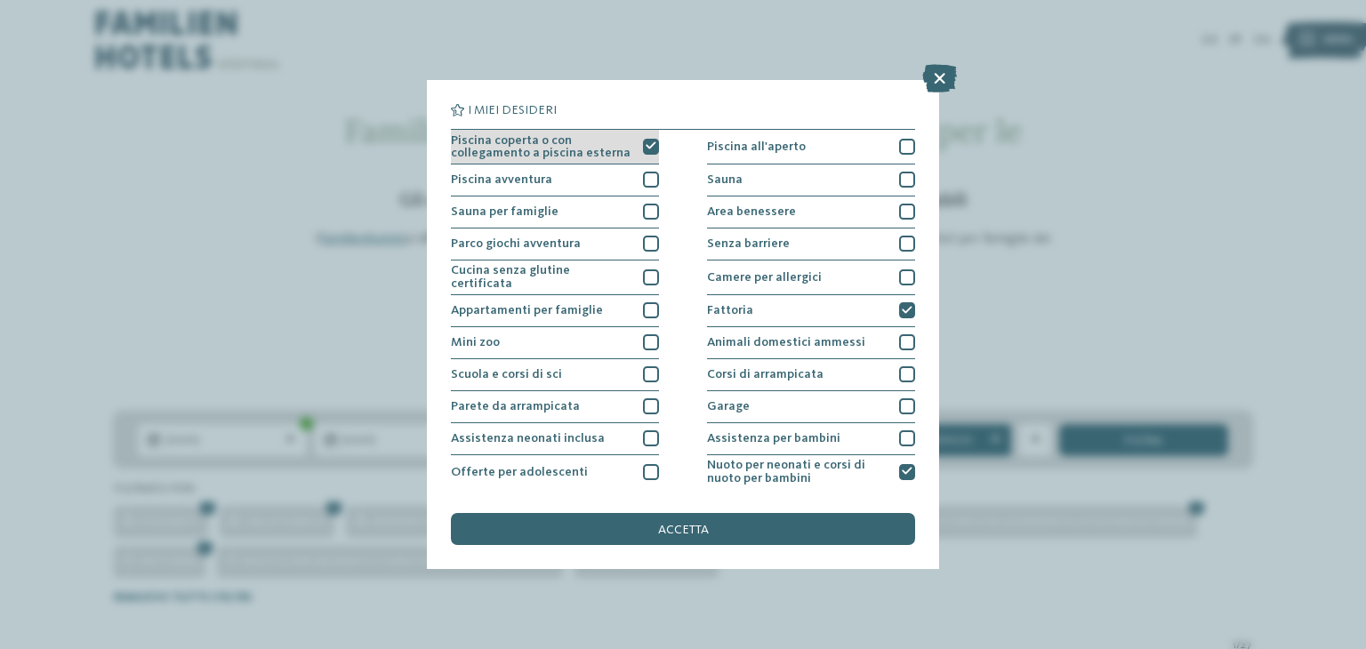
click at [646, 145] on icon at bounding box center [651, 146] width 11 height 10
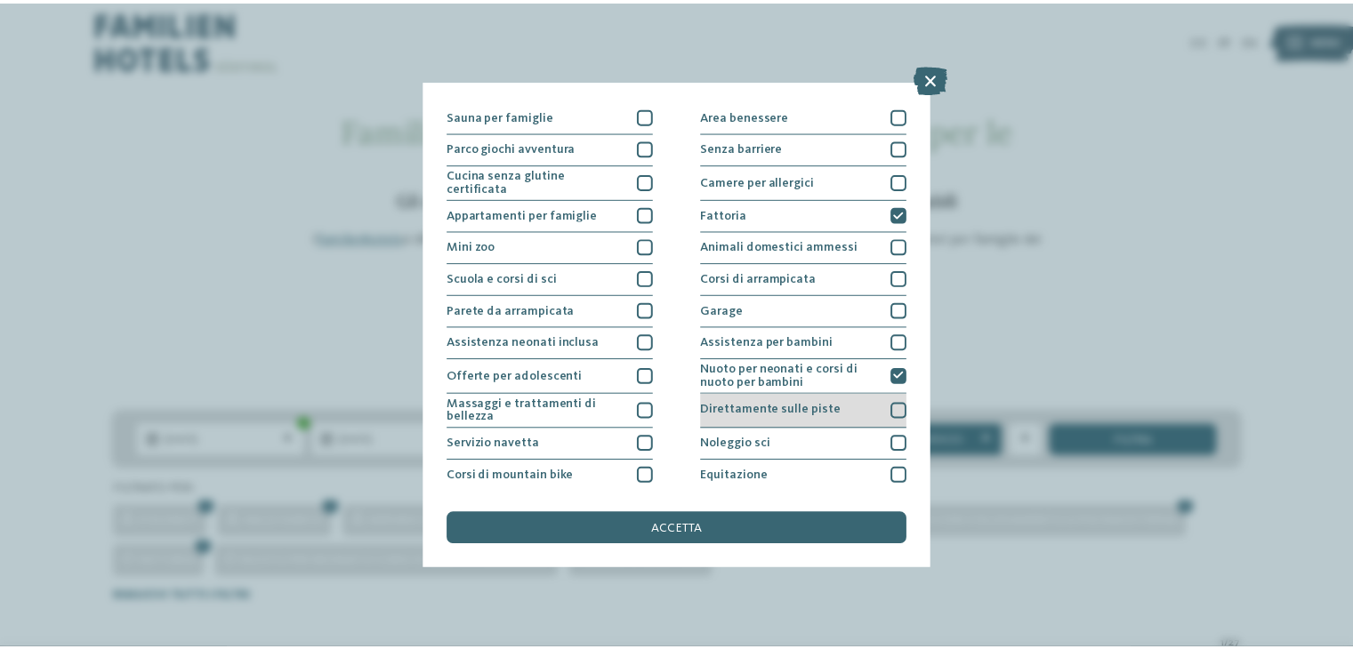
scroll to position [192, 0]
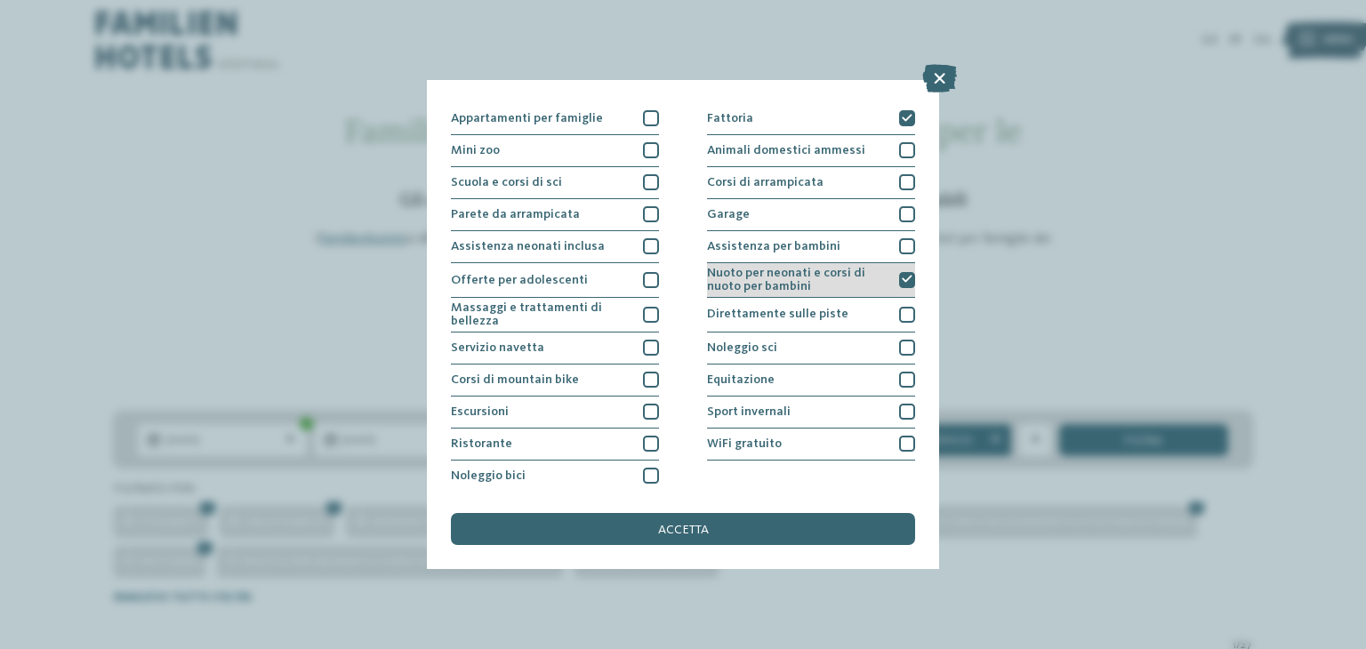
click at [796, 267] on span "Nuoto per neonati e corsi di nuoto per bambini" at bounding box center [797, 280] width 181 height 26
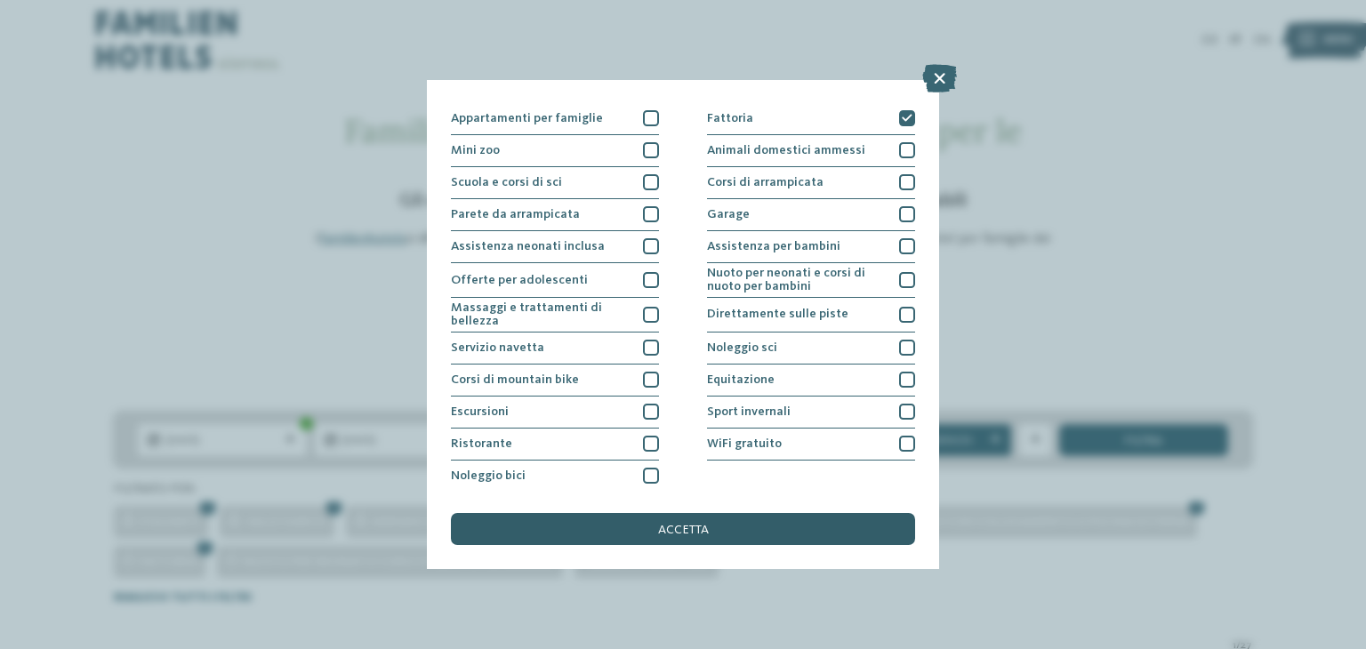
click at [732, 526] on div "accetta" at bounding box center [683, 529] width 464 height 32
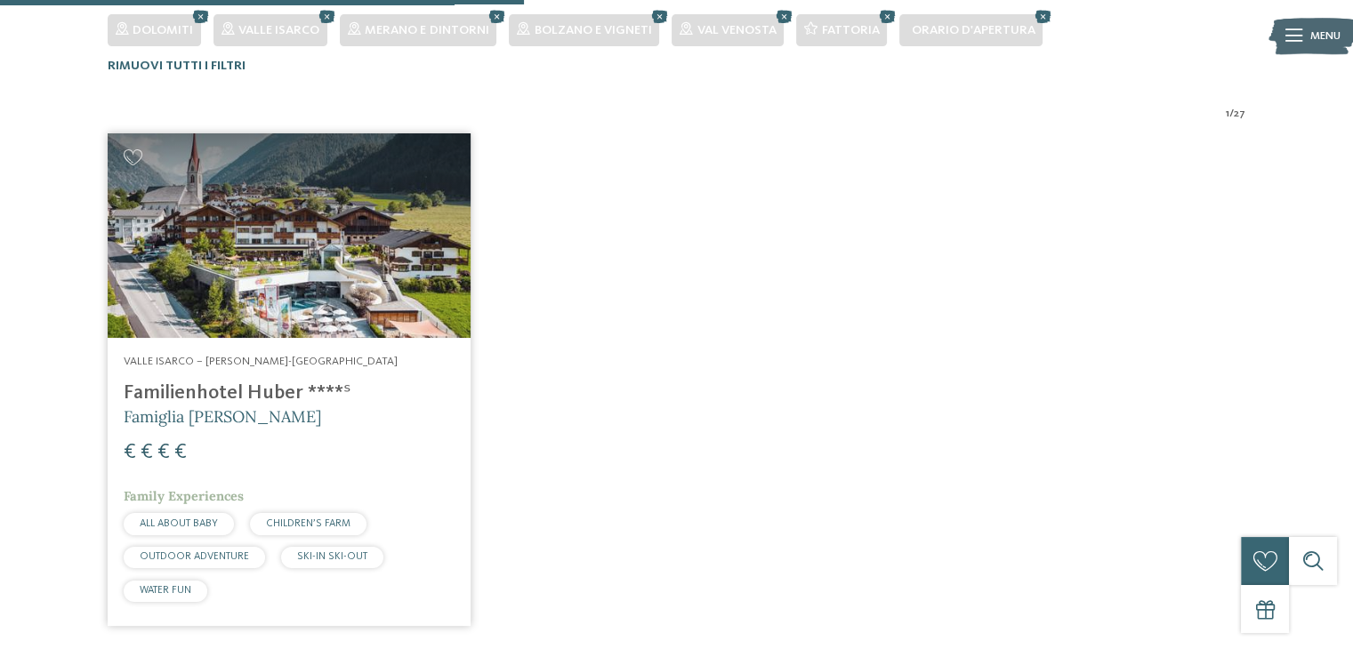
scroll to position [491, 0]
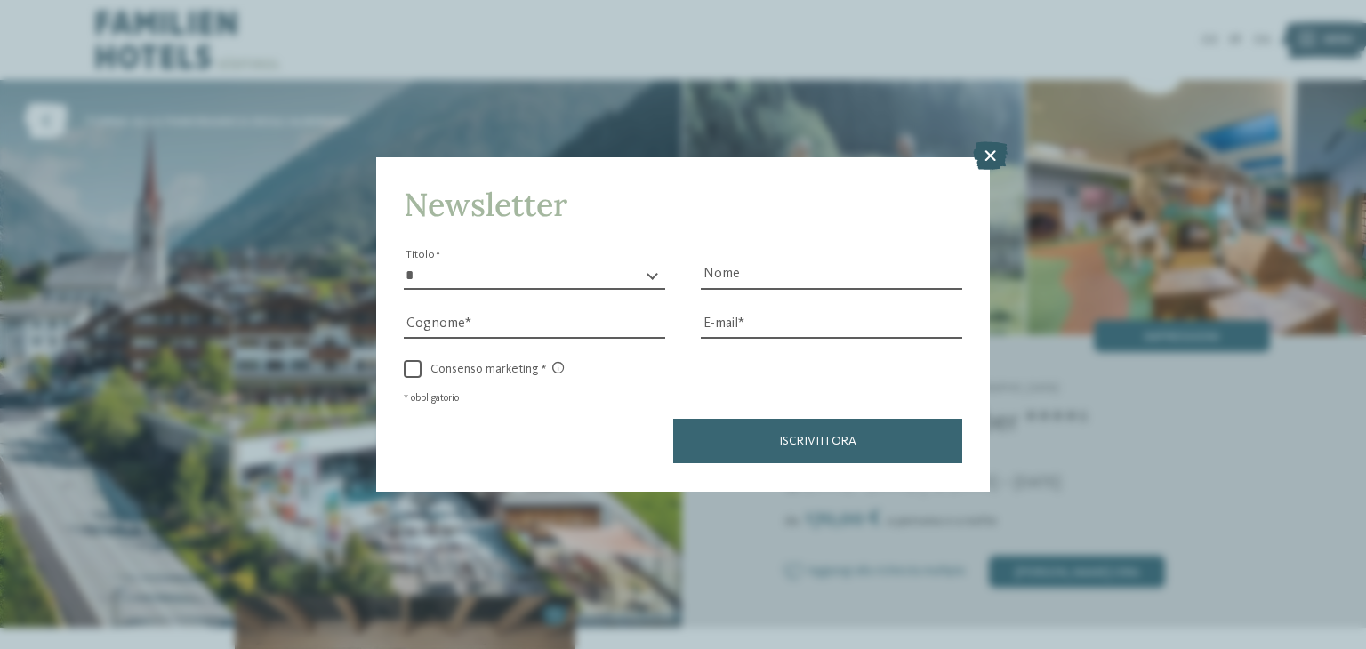
click at [981, 165] on icon at bounding box center [990, 156] width 35 height 28
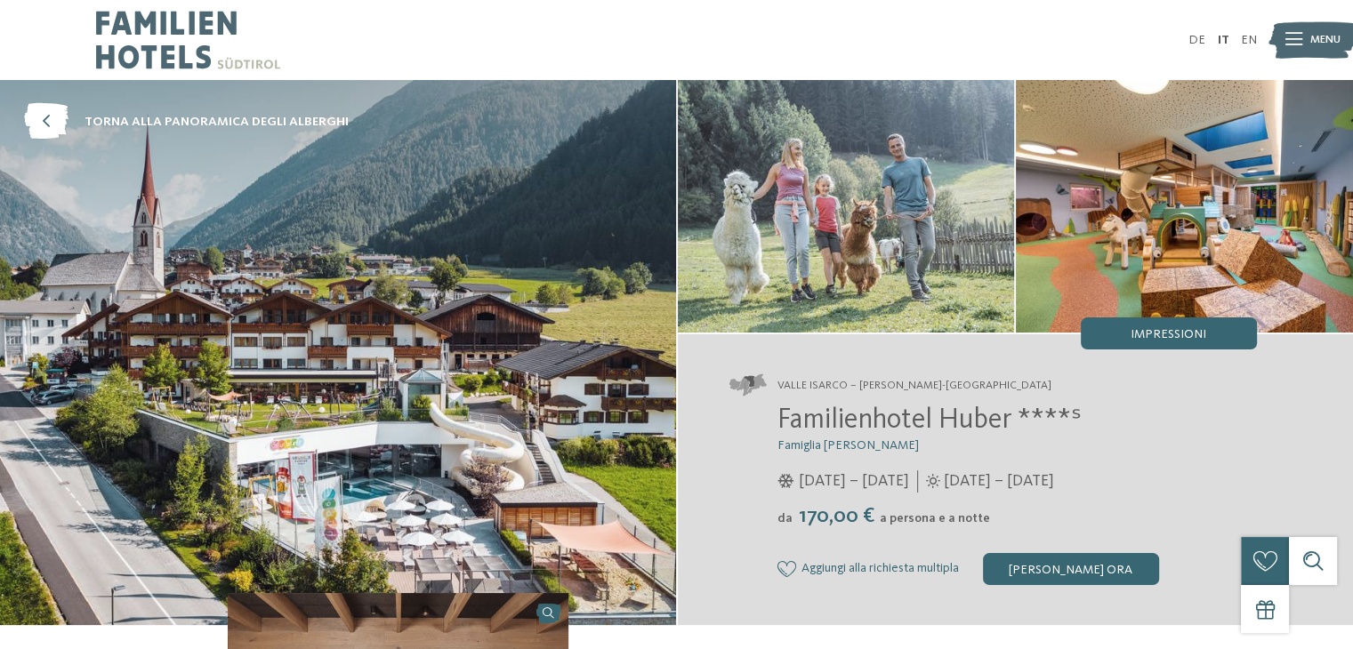
click at [1308, 52] on img at bounding box center [1312, 40] width 88 height 44
